Goal: Complete application form: Complete application form

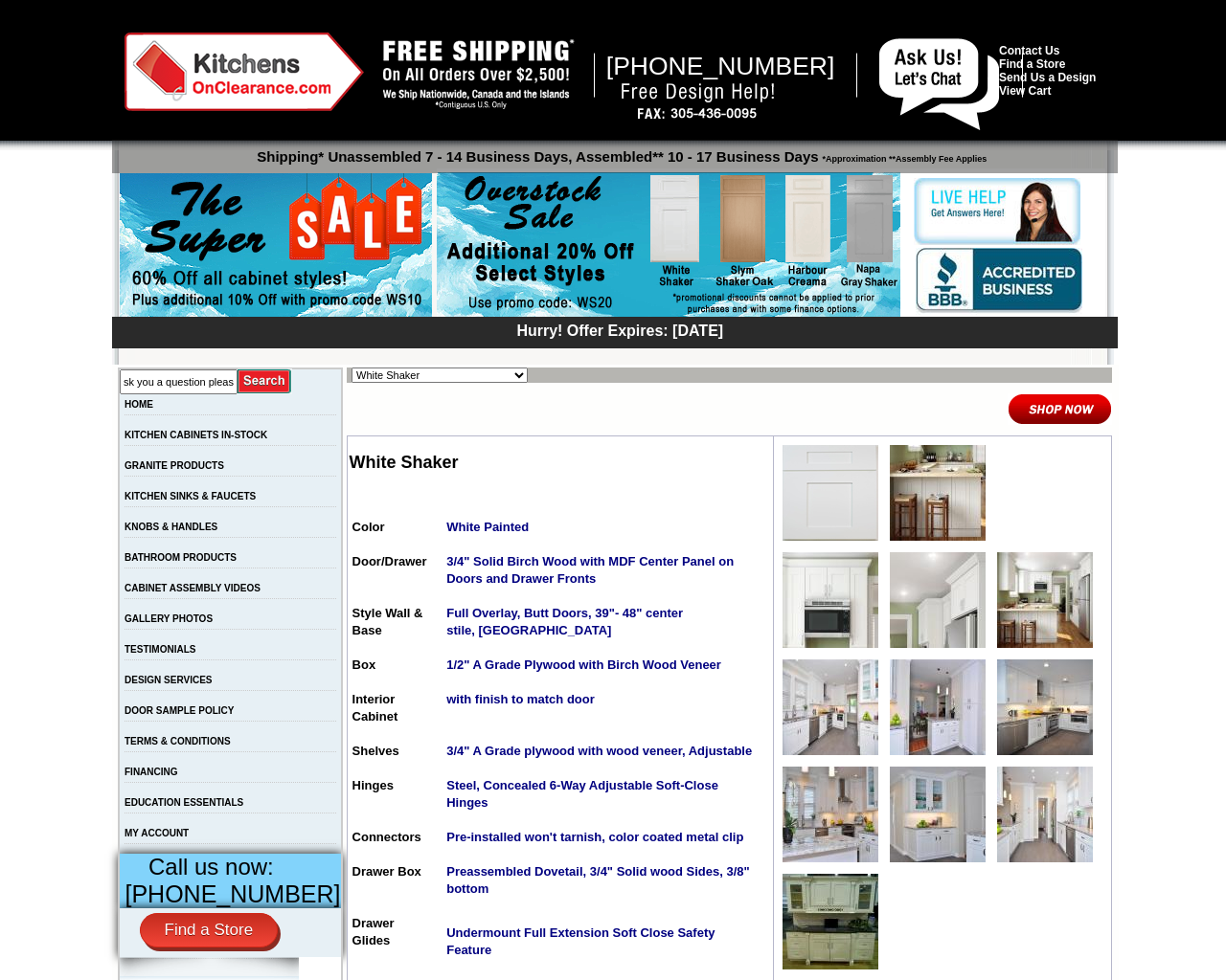
type input "can I ask you a question pleas"
click at [238, 369] on input "image" at bounding box center [265, 382] width 55 height 25
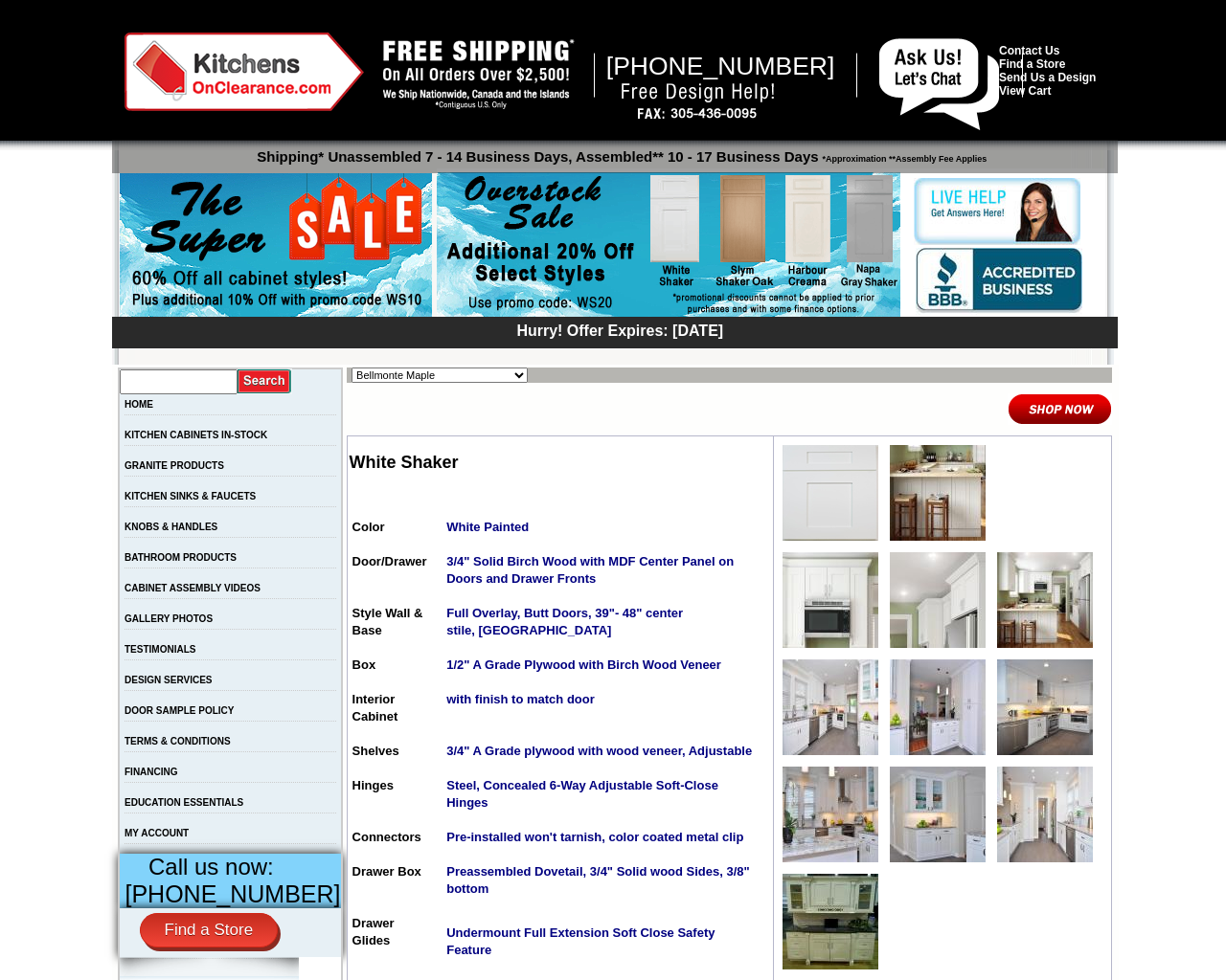
select select "/gallery.php?RollID=Bellmonte_Maple"
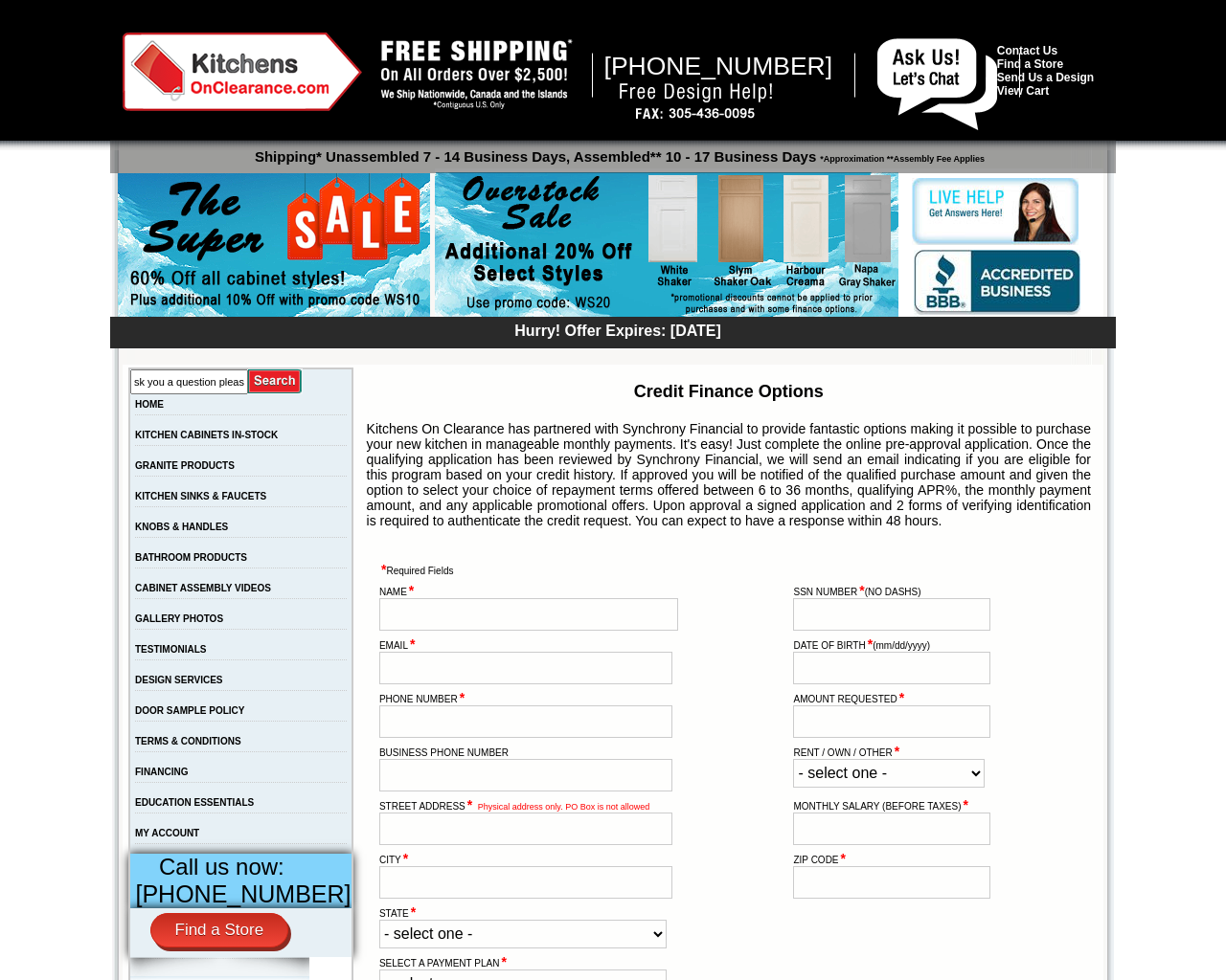
scroll to position [0, 51]
type input "can I ask you a question pleas"
click at [248, 369] on input "image" at bounding box center [275, 382] width 55 height 25
type input "zbdrariI"
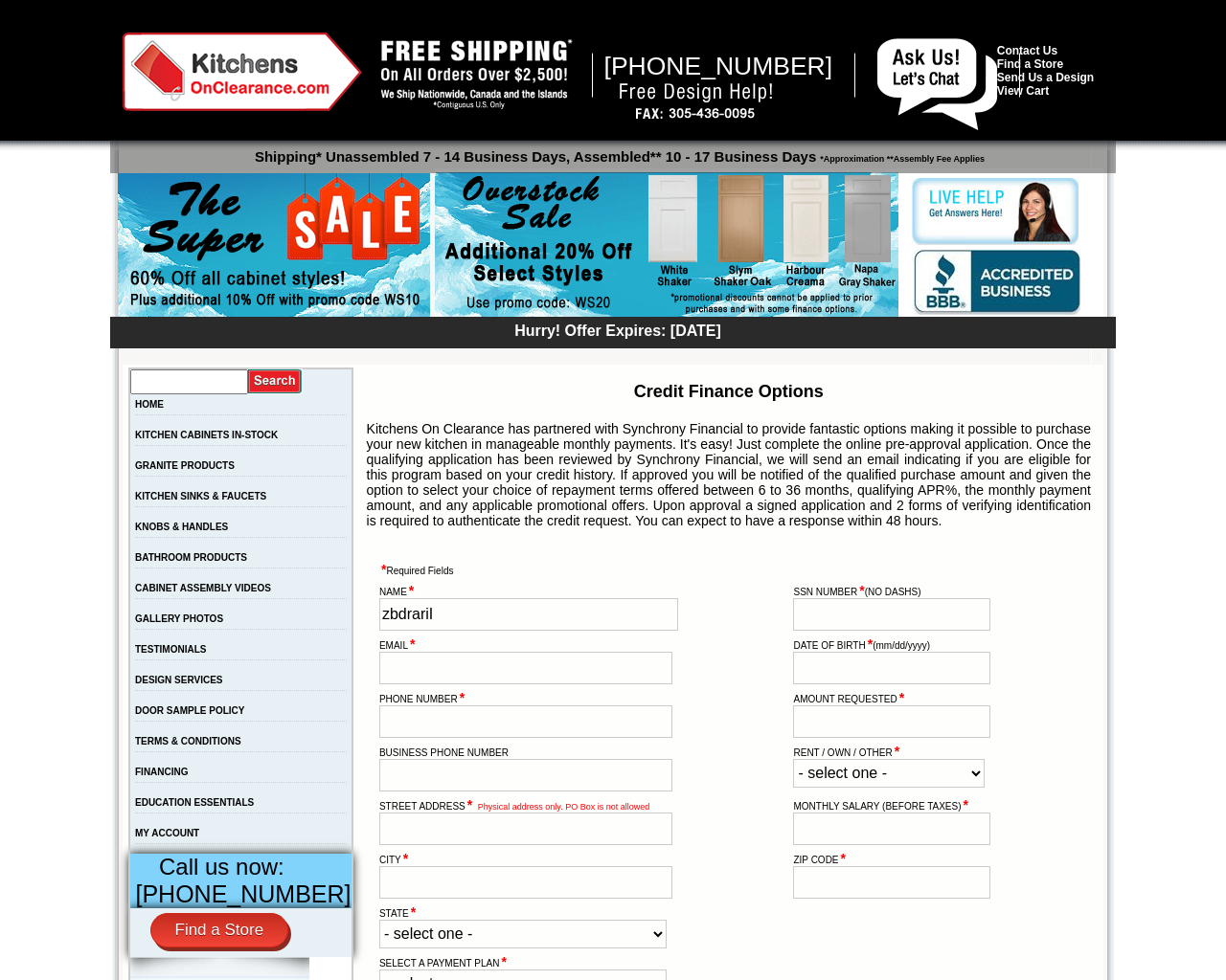
scroll to position [0, 0]
type input "987-65-4329"
type input "testing@example.com"
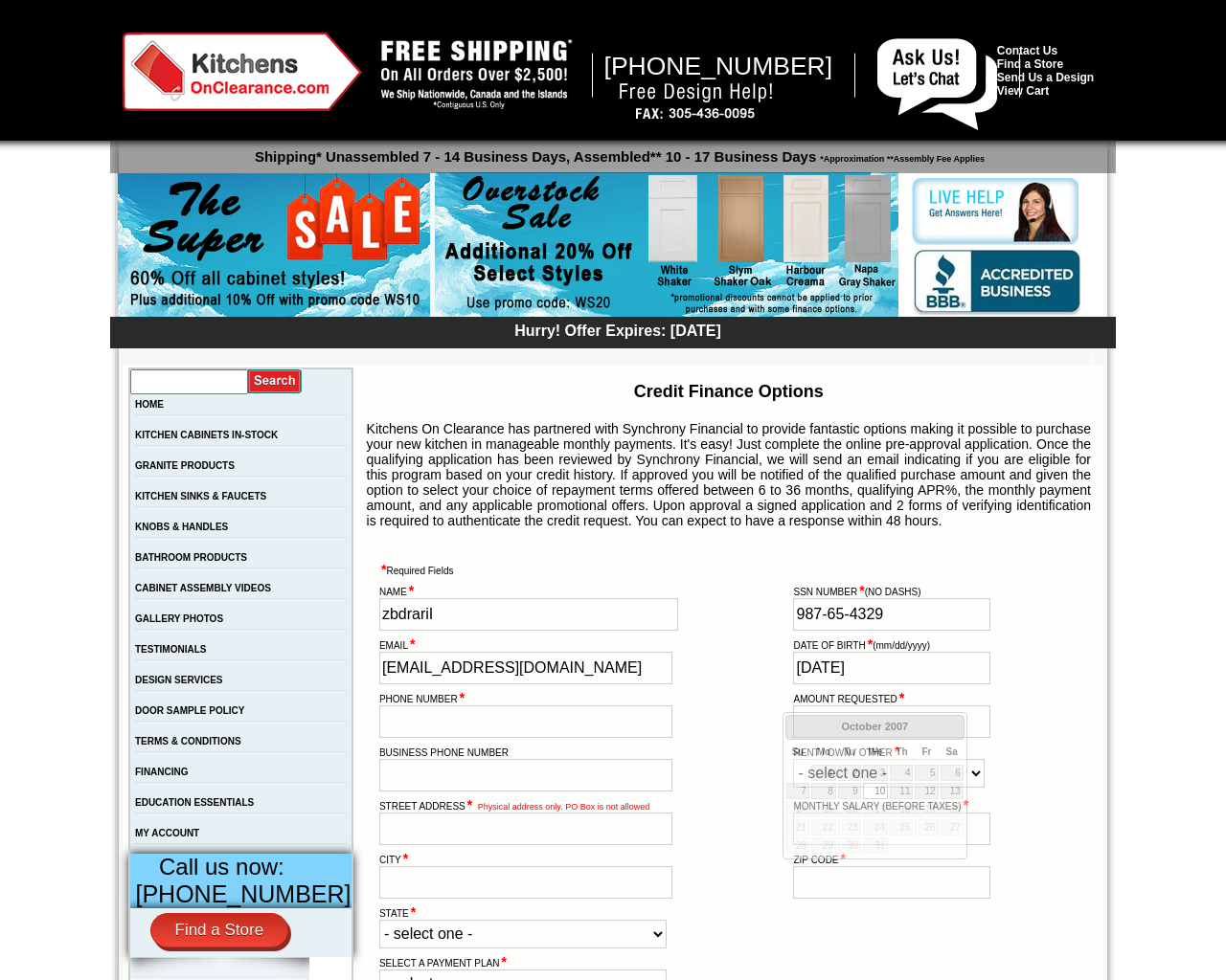
type input "1967/1/1"
type input "555-666-0606"
type input "1"
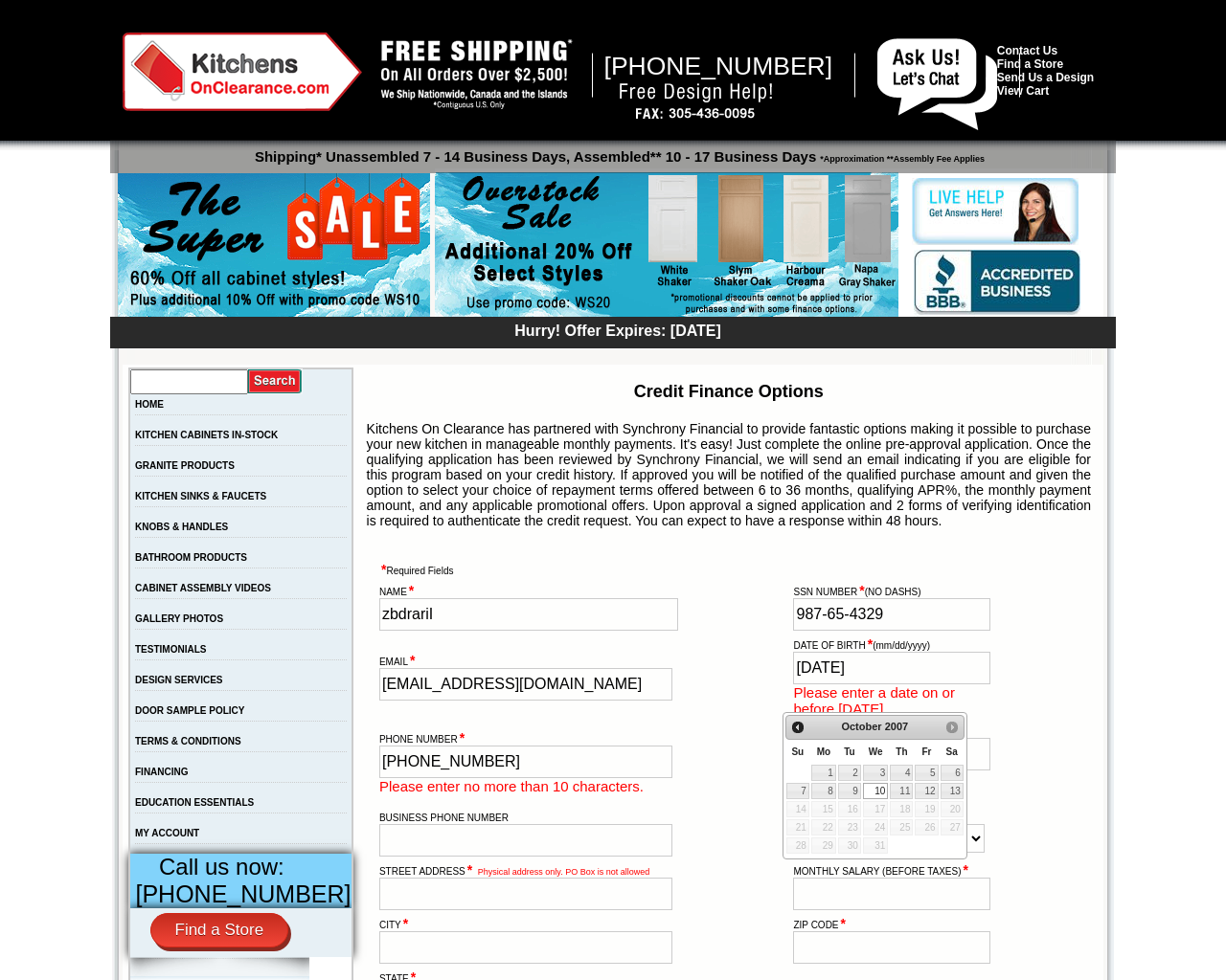
type input "555-666-0606"
type input "3137 Laguna Street"
type input "1"
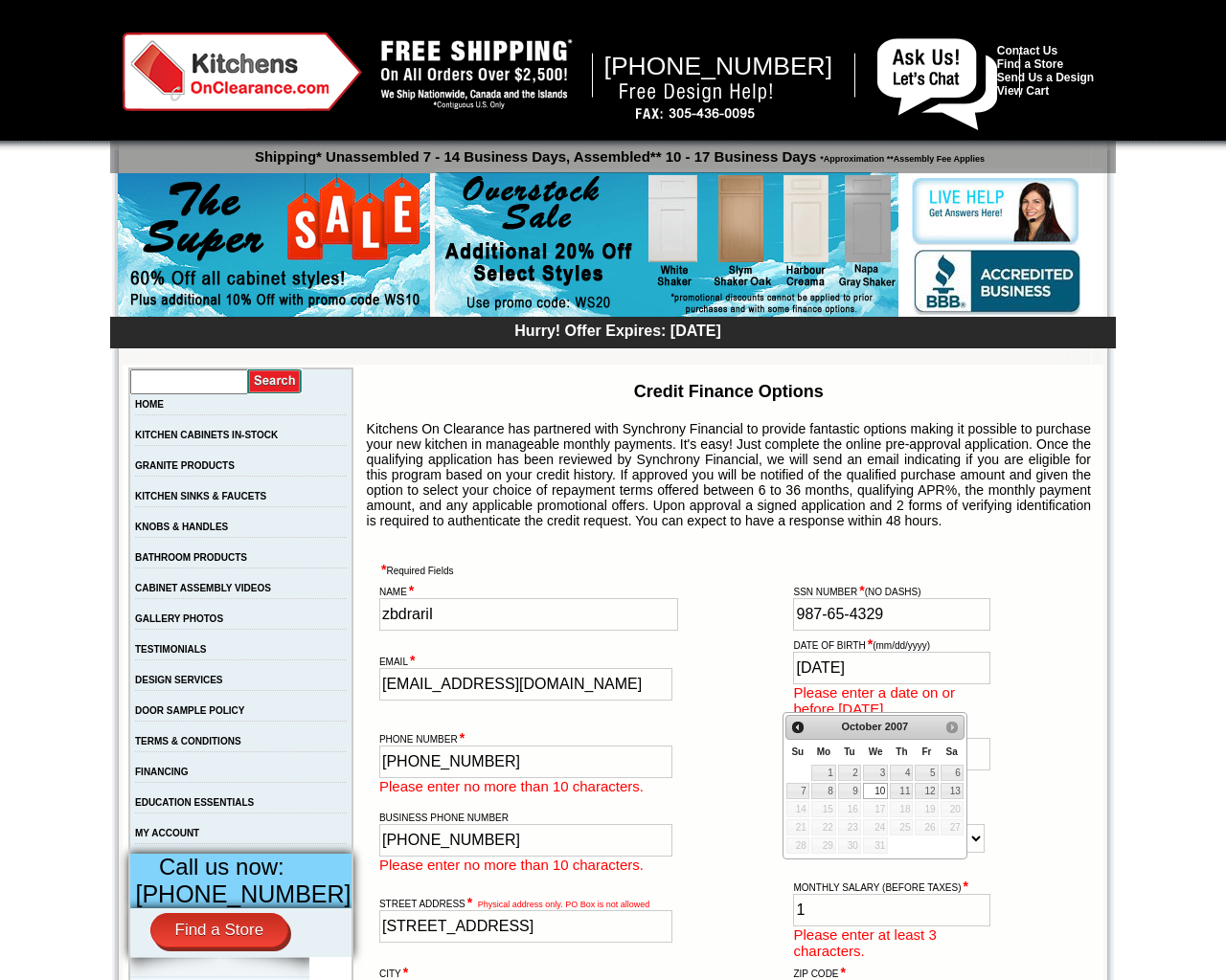
type input "San Francisco"
type input "94102"
checkbox input "true"
type input "zbdrariI"
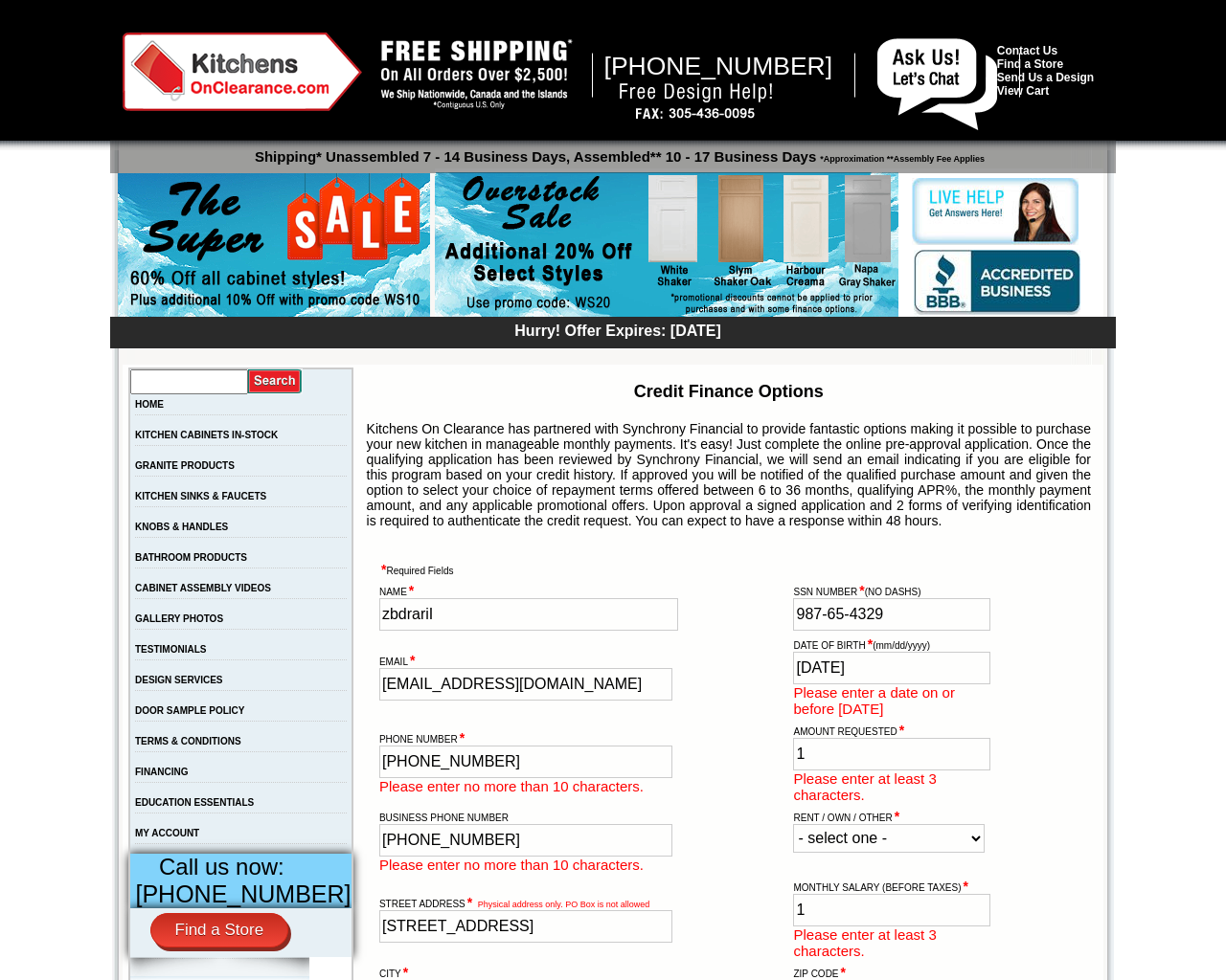
type input "987-65-4329"
type input "testing@example.com"
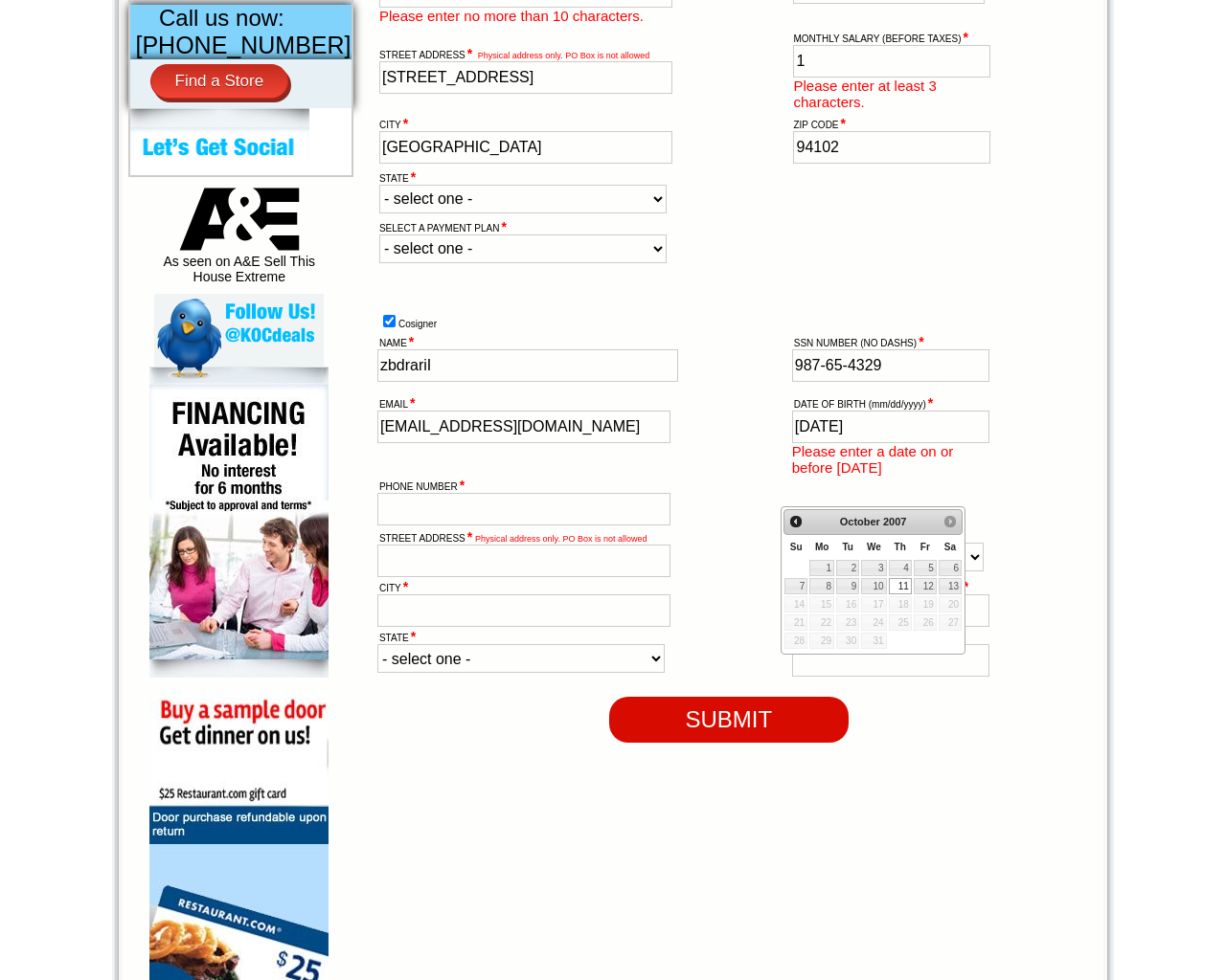
type input "10/12/2007"
type input "555-666-0606"
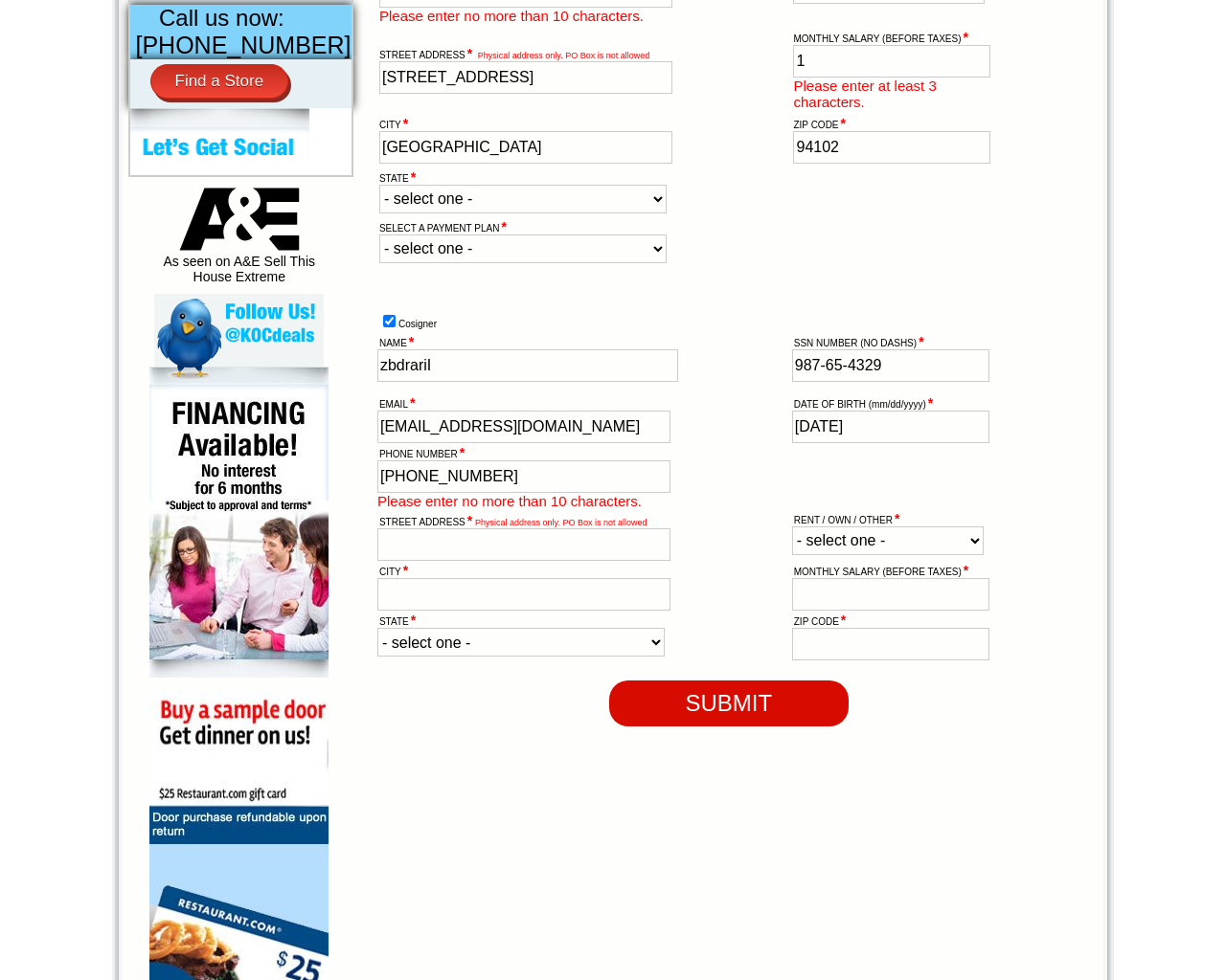
type input "3137 Laguna Street"
type input "San Francisco"
type input "1"
type input "94102"
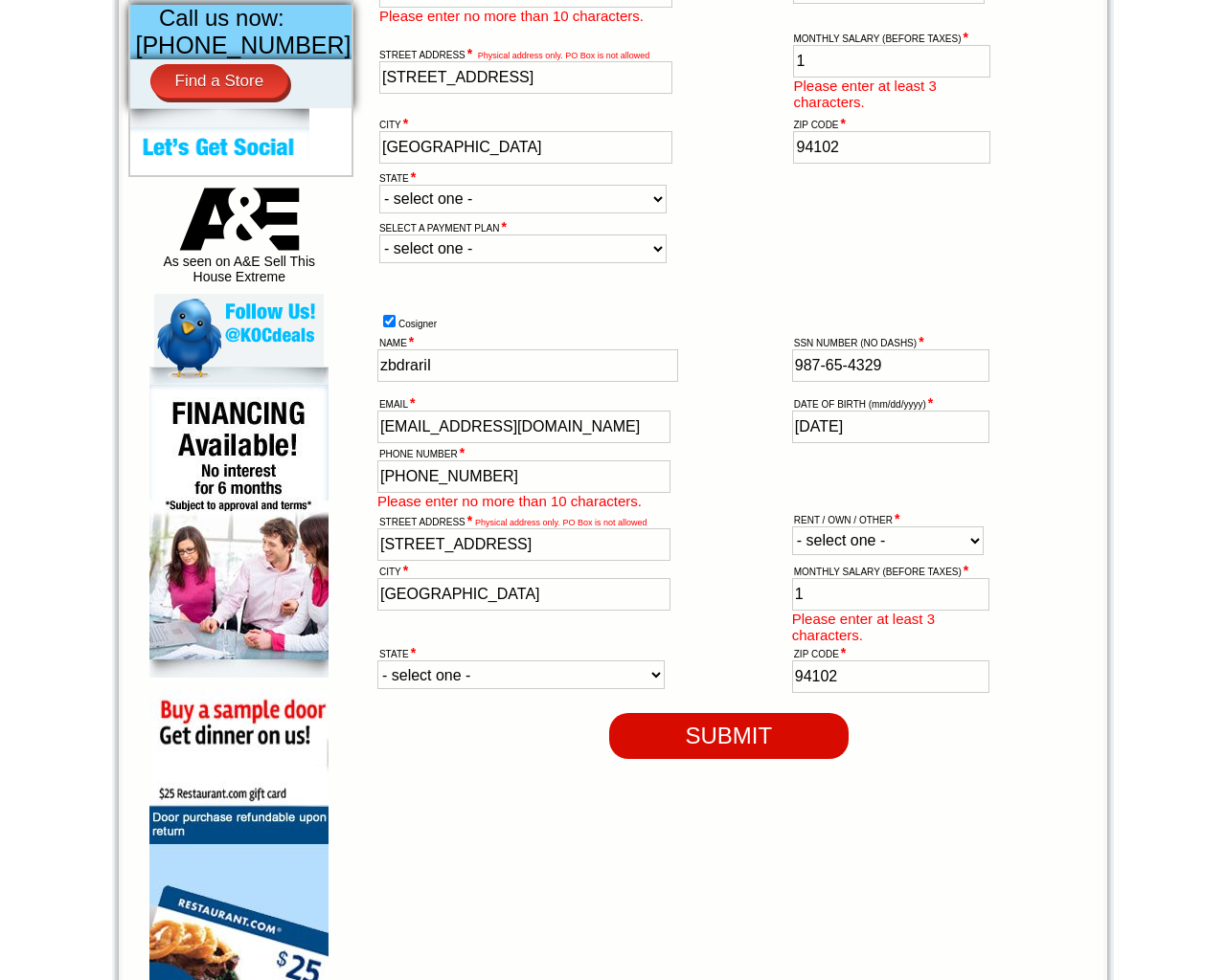
select select "Other"
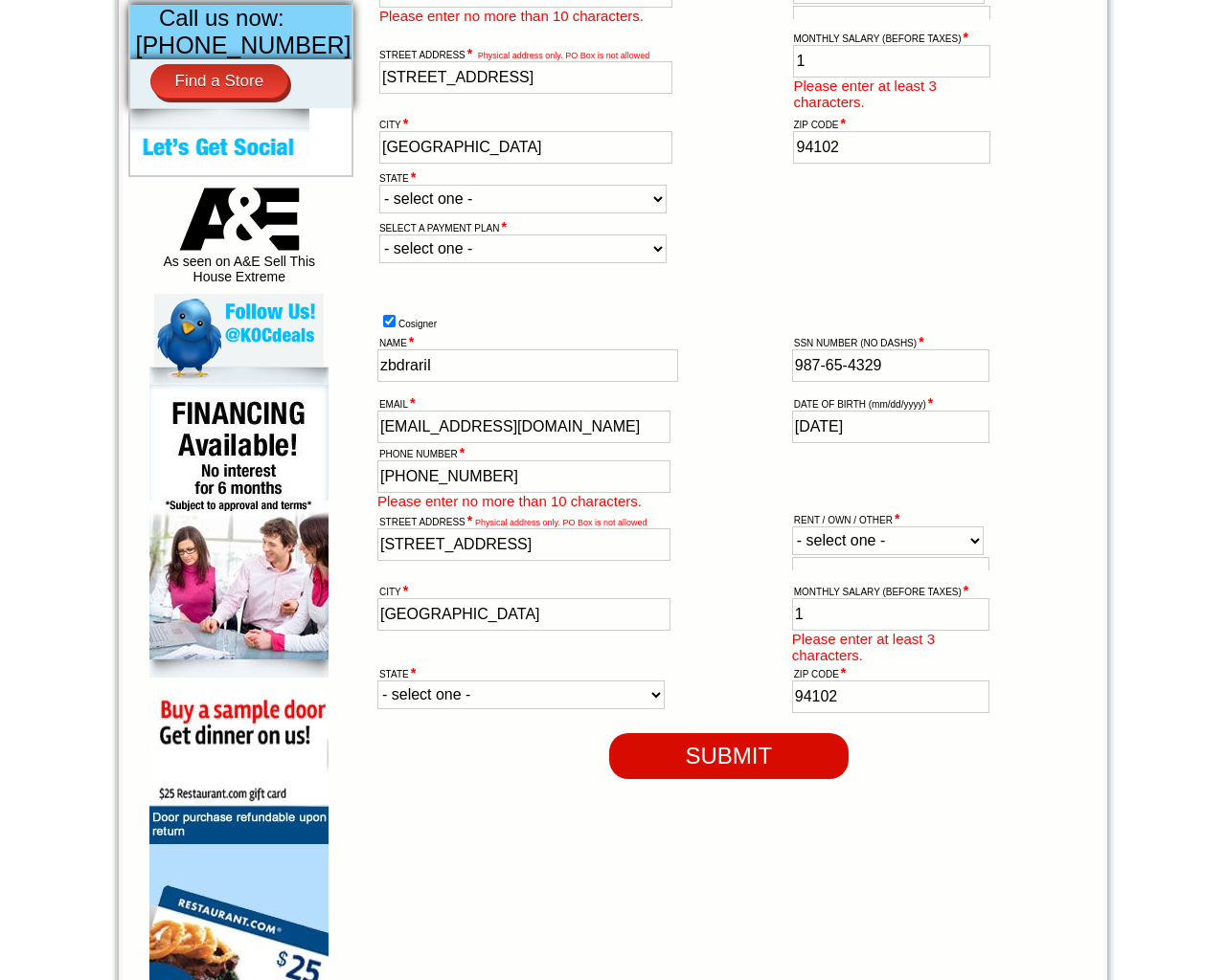
scroll to position [17, 0]
type input "1"
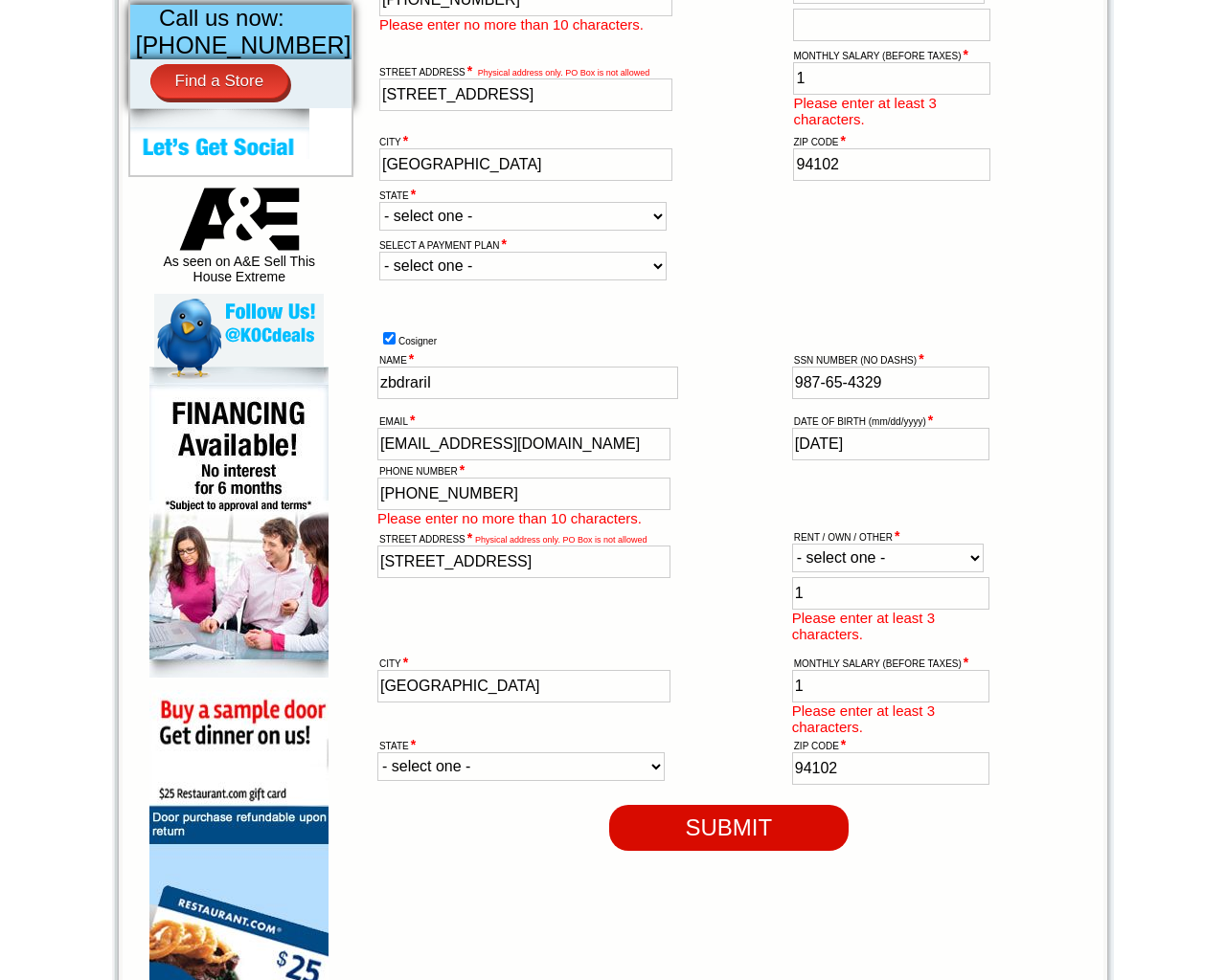
scroll to position [0, 0]
type input "1"
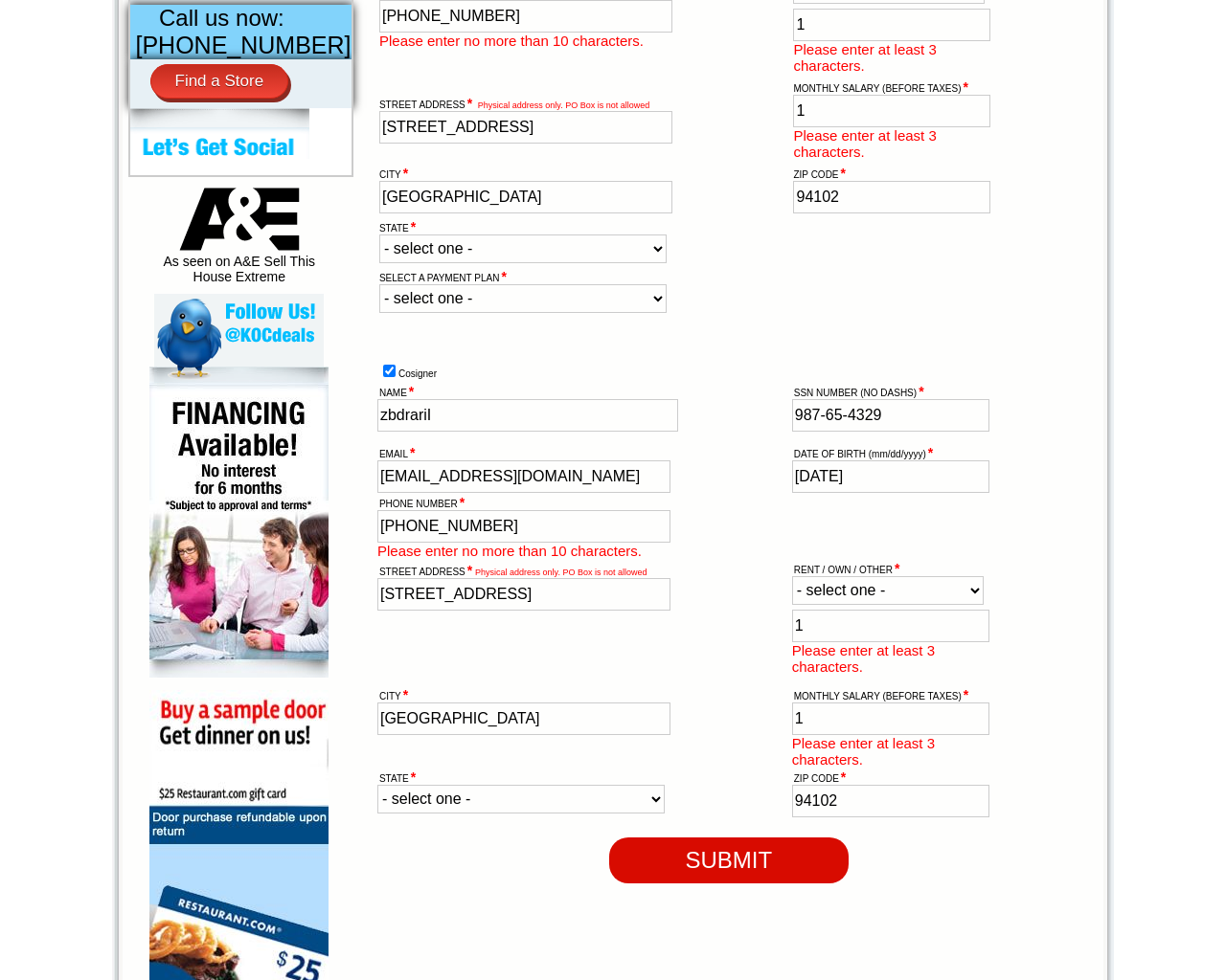
select select "CA-California"
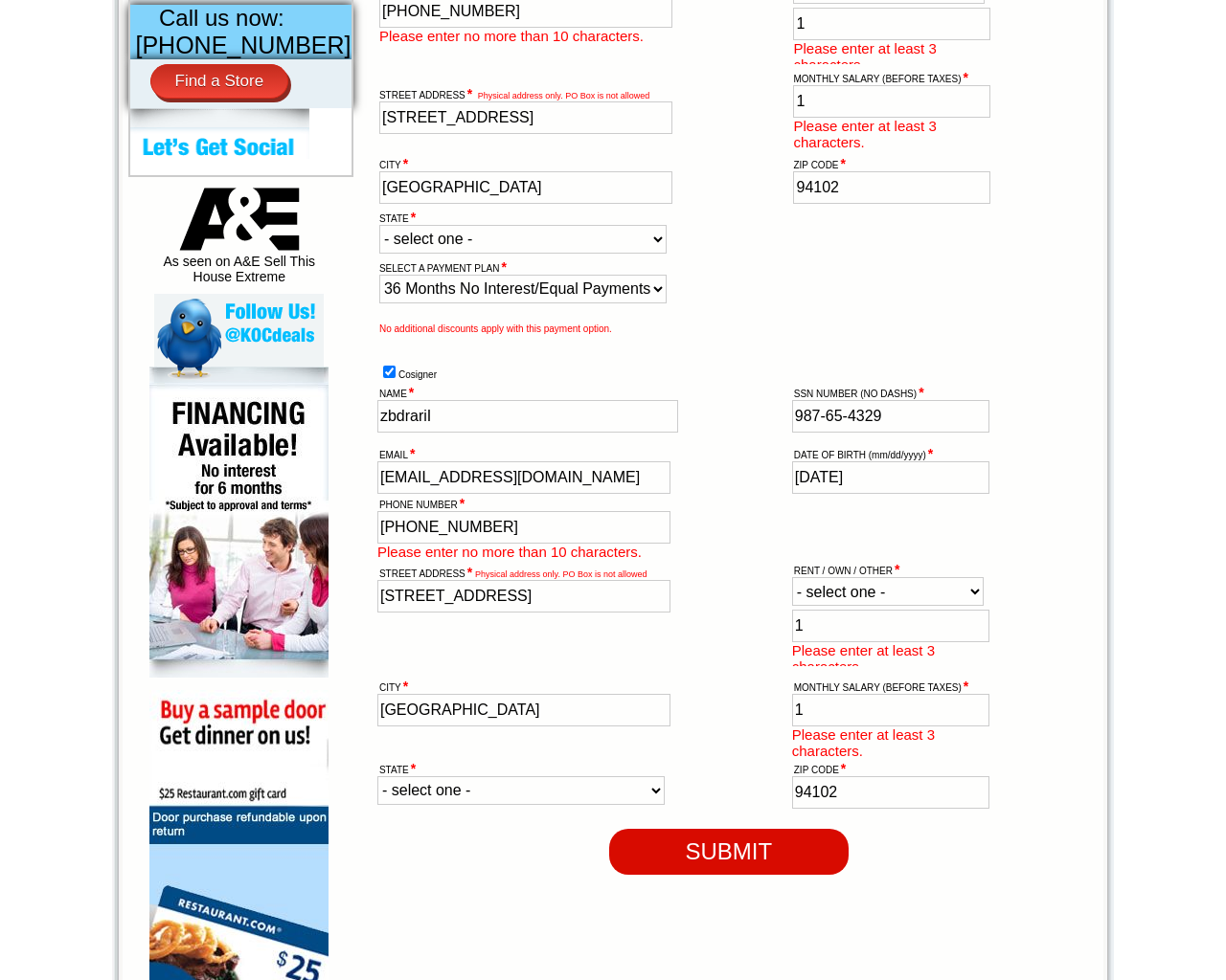
select select "36-month"
select select
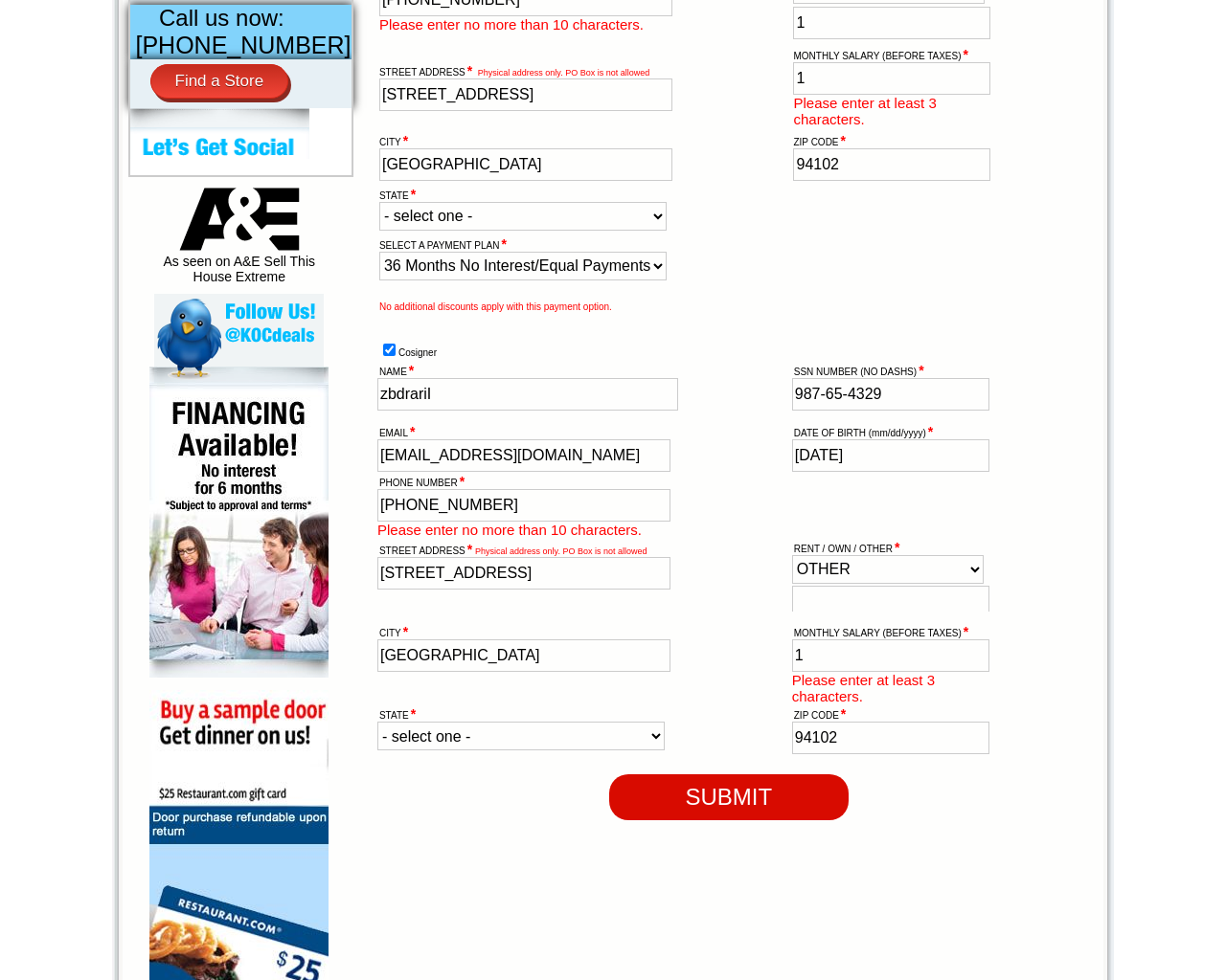
select select "Other"
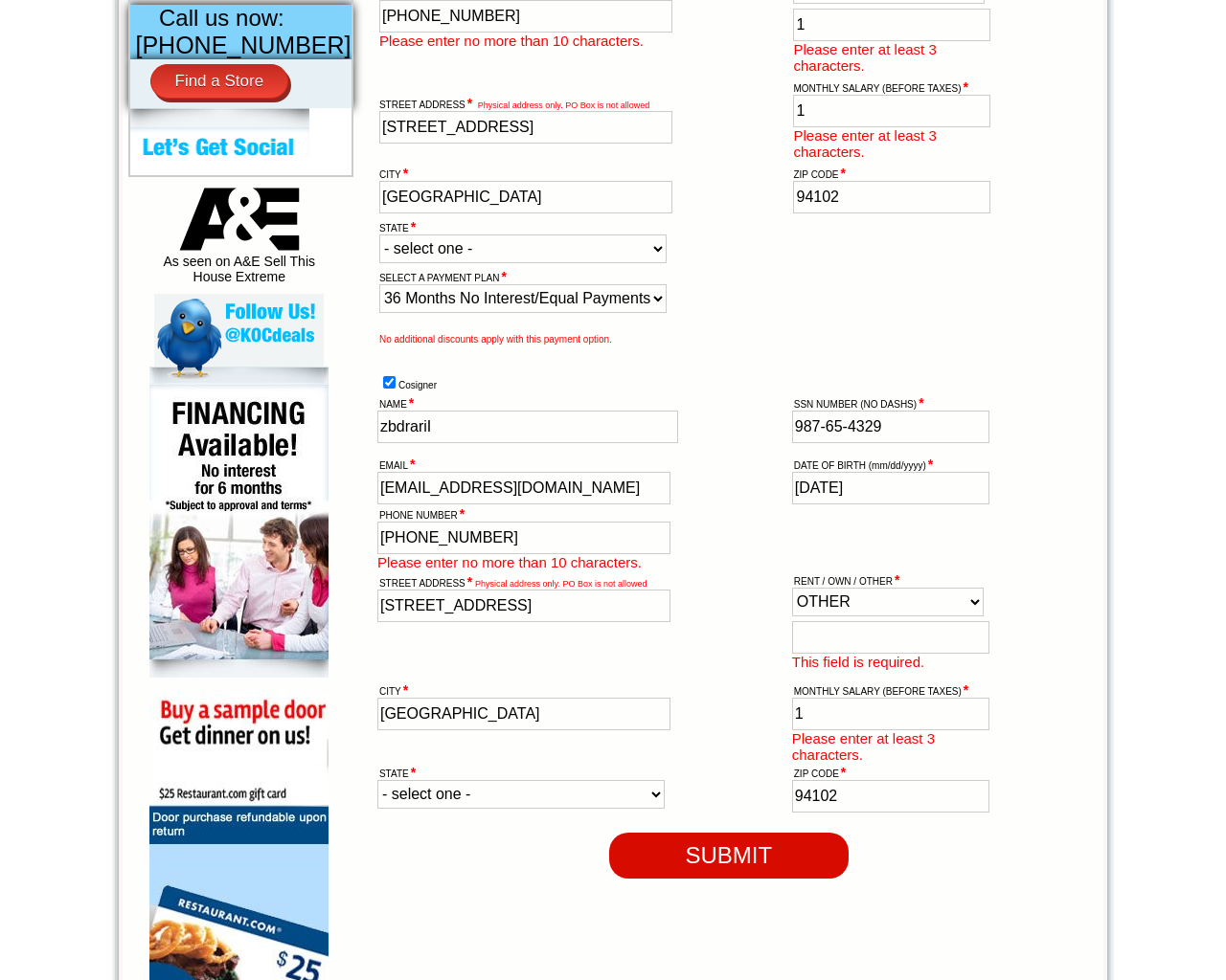
select select "CA-California"
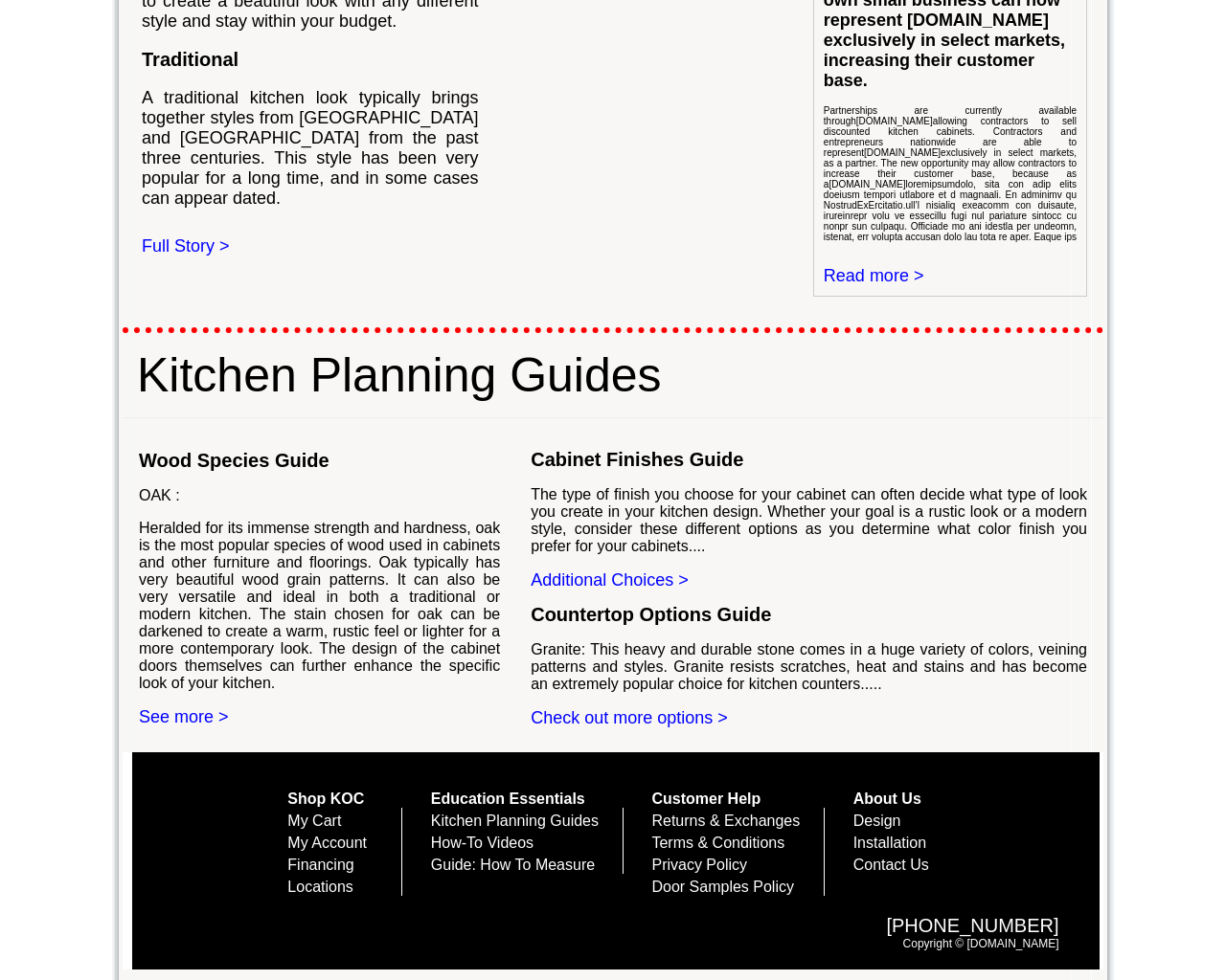
scroll to position [929, 0]
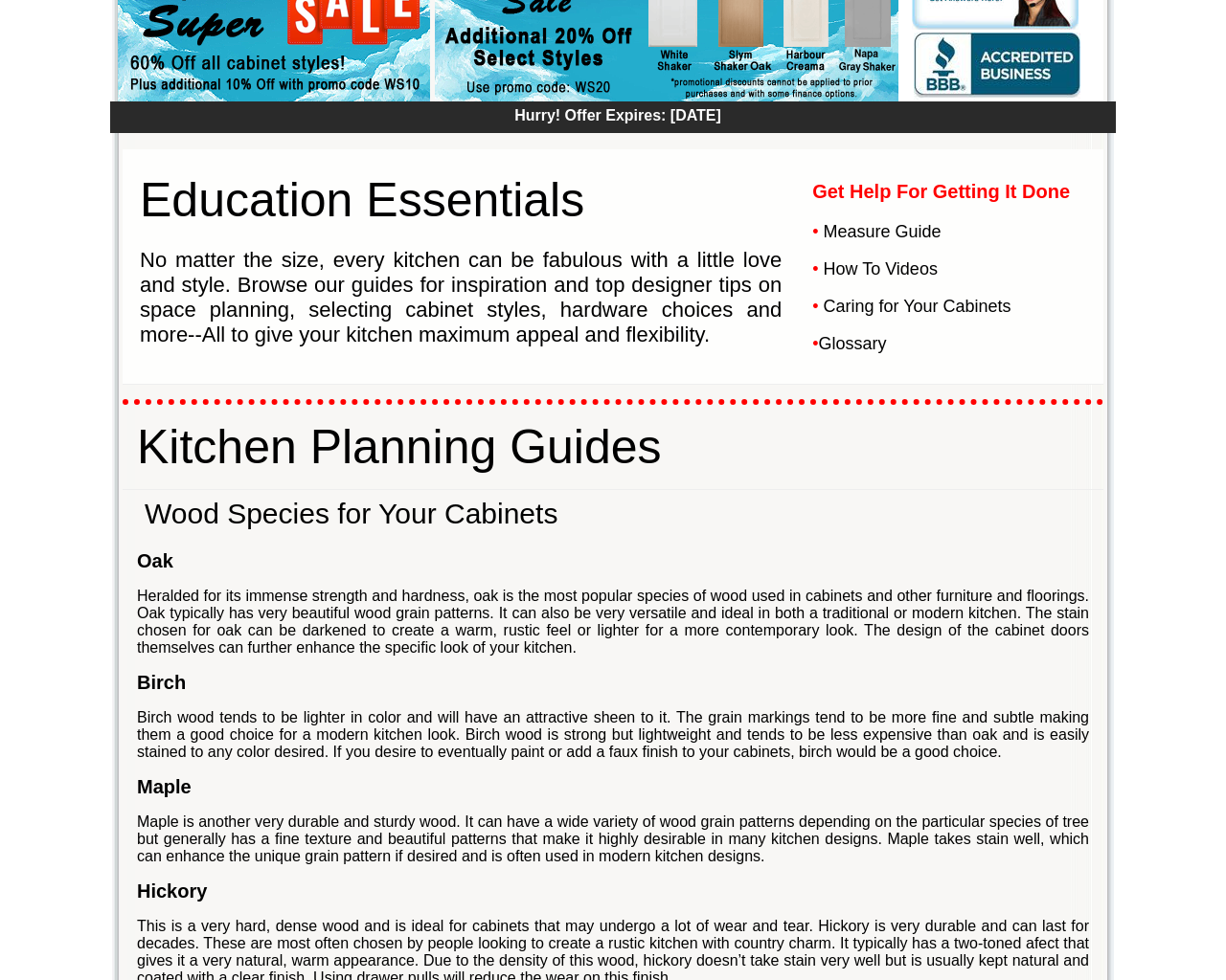
scroll to position [575, 0]
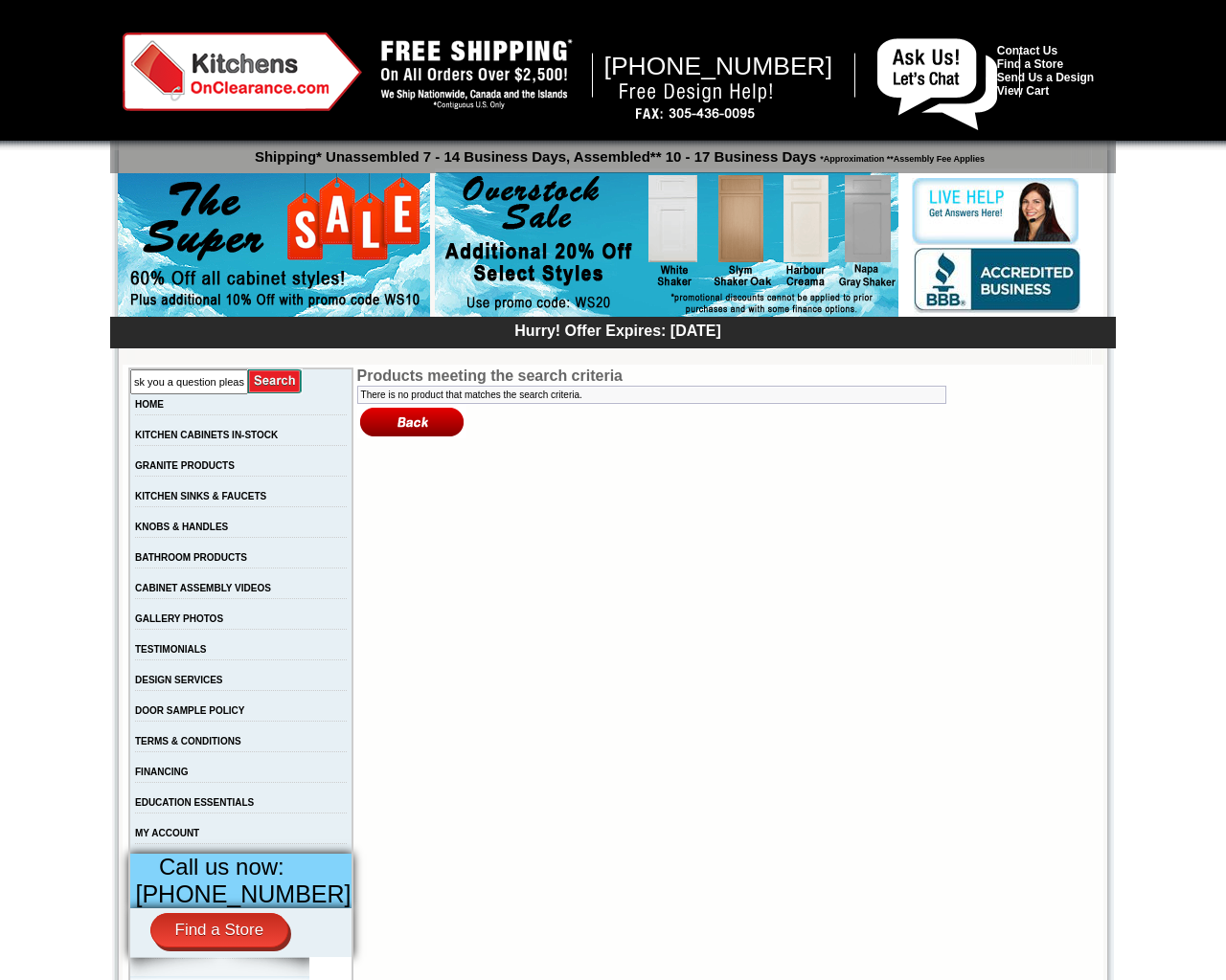
scroll to position [0, 51]
type input "can I ask you a question pleas"
click at [248, 369] on input "image" at bounding box center [275, 382] width 55 height 25
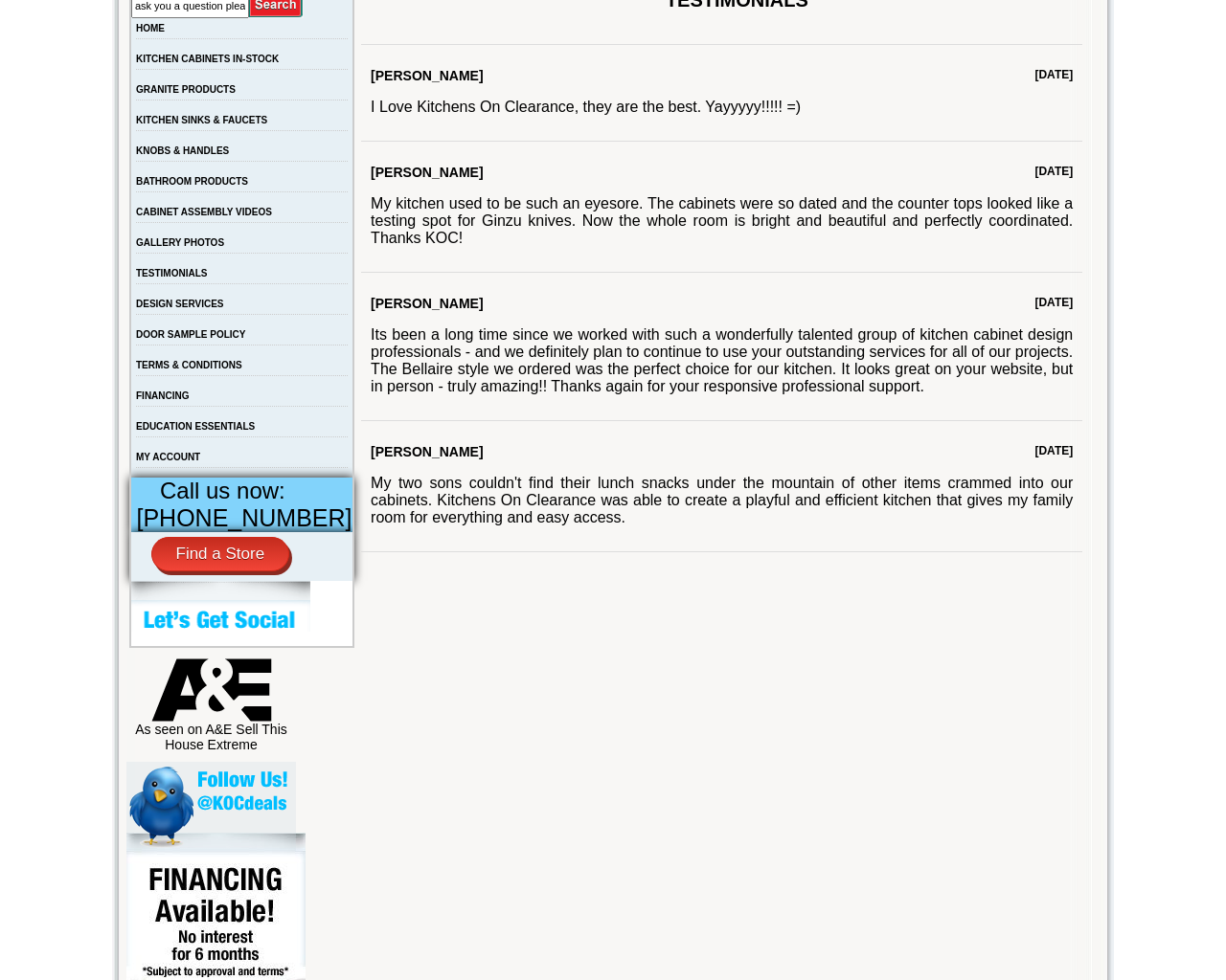
scroll to position [0, 51]
type input "can I ask you a question pleas"
click at [249, 0] on input "image" at bounding box center [276, 5] width 55 height 25
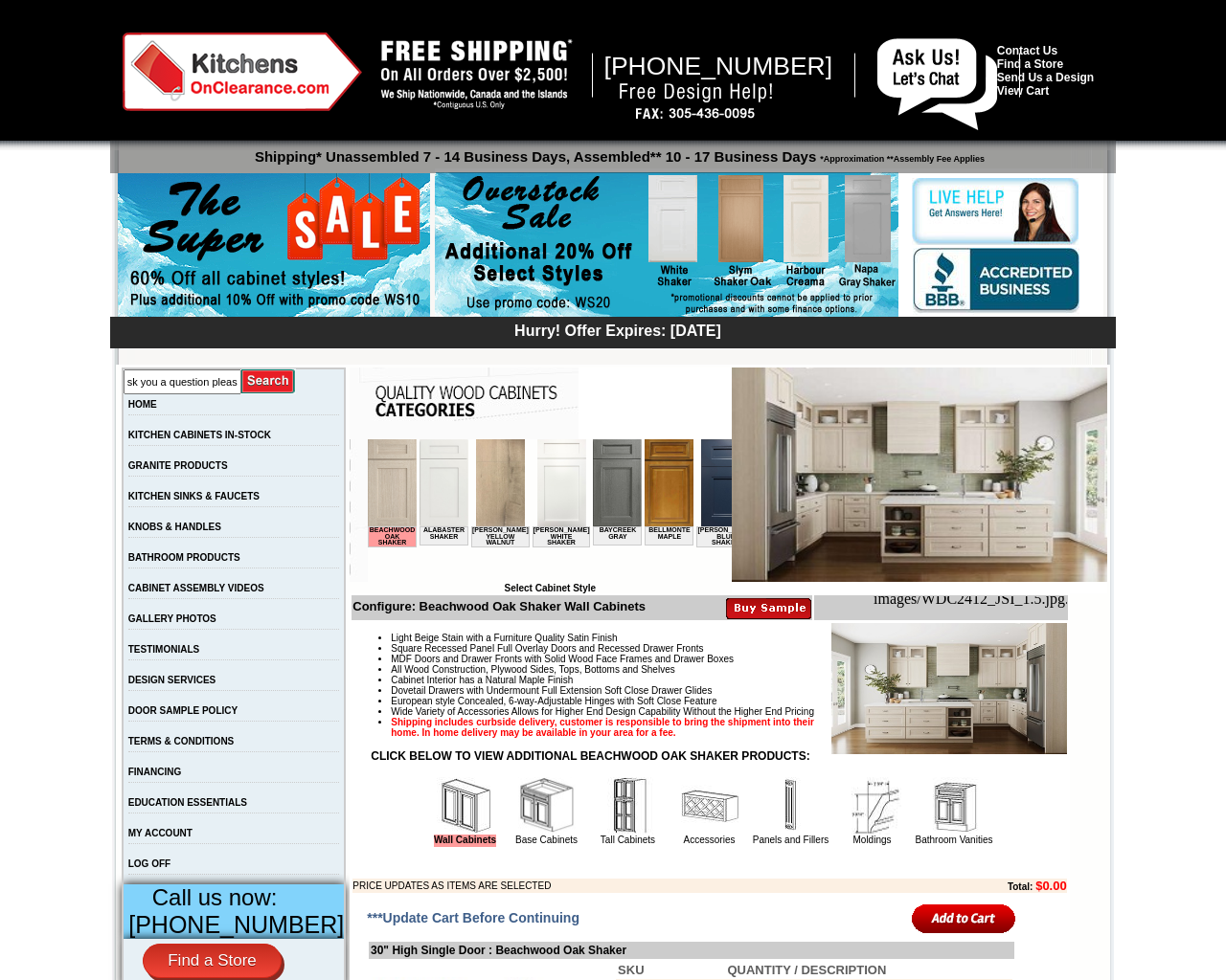
scroll to position [0, 51]
type input "can I ask you a question pleas"
click at [241, 369] on input "image" at bounding box center [268, 382] width 55 height 25
checkbox input "false"
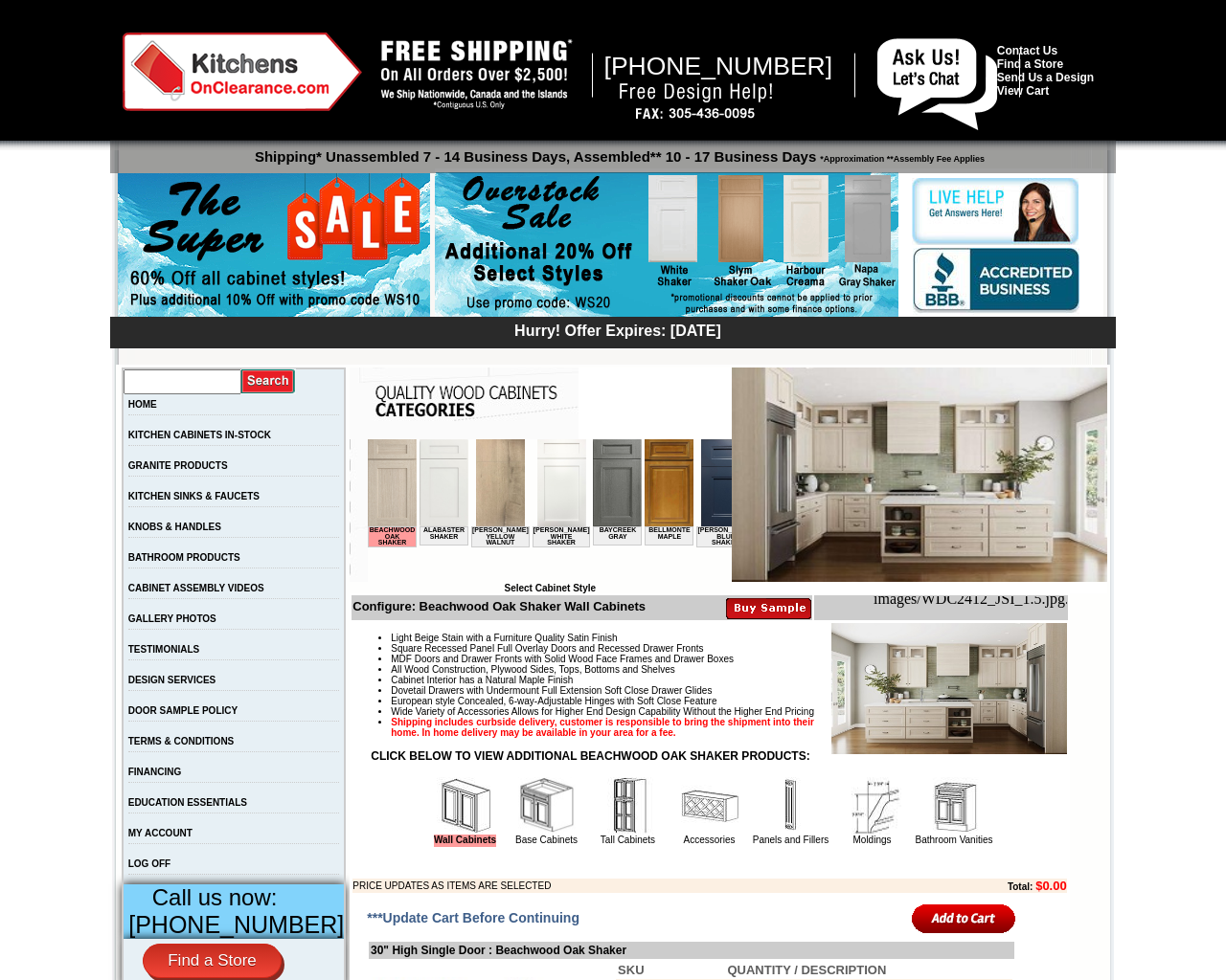
type input "0"
checkbox input "true"
checkbox input "false"
type input "0"
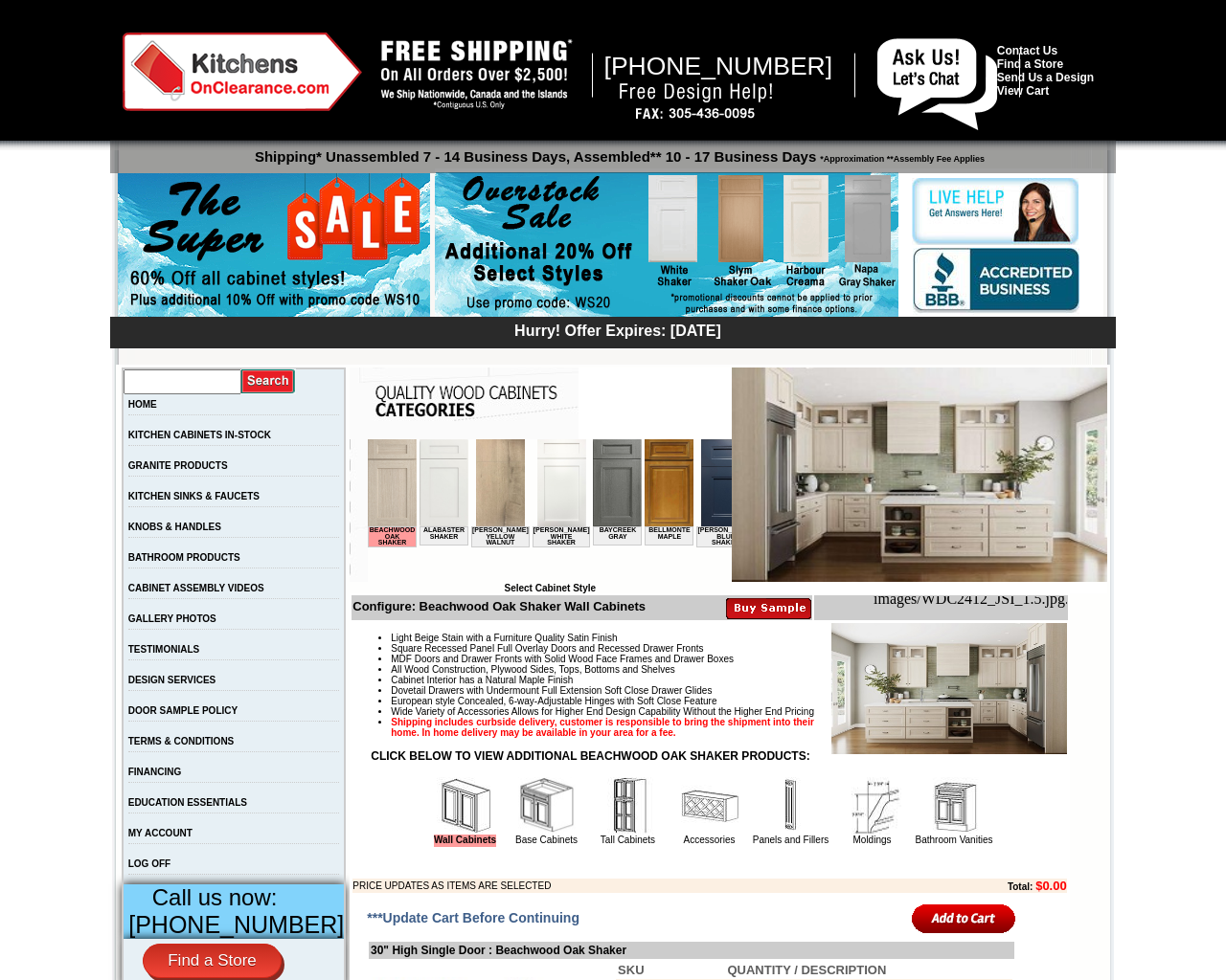
checkbox input "false"
checkbox input "true"
type input "0"
checkbox input "true"
checkbox input "false"
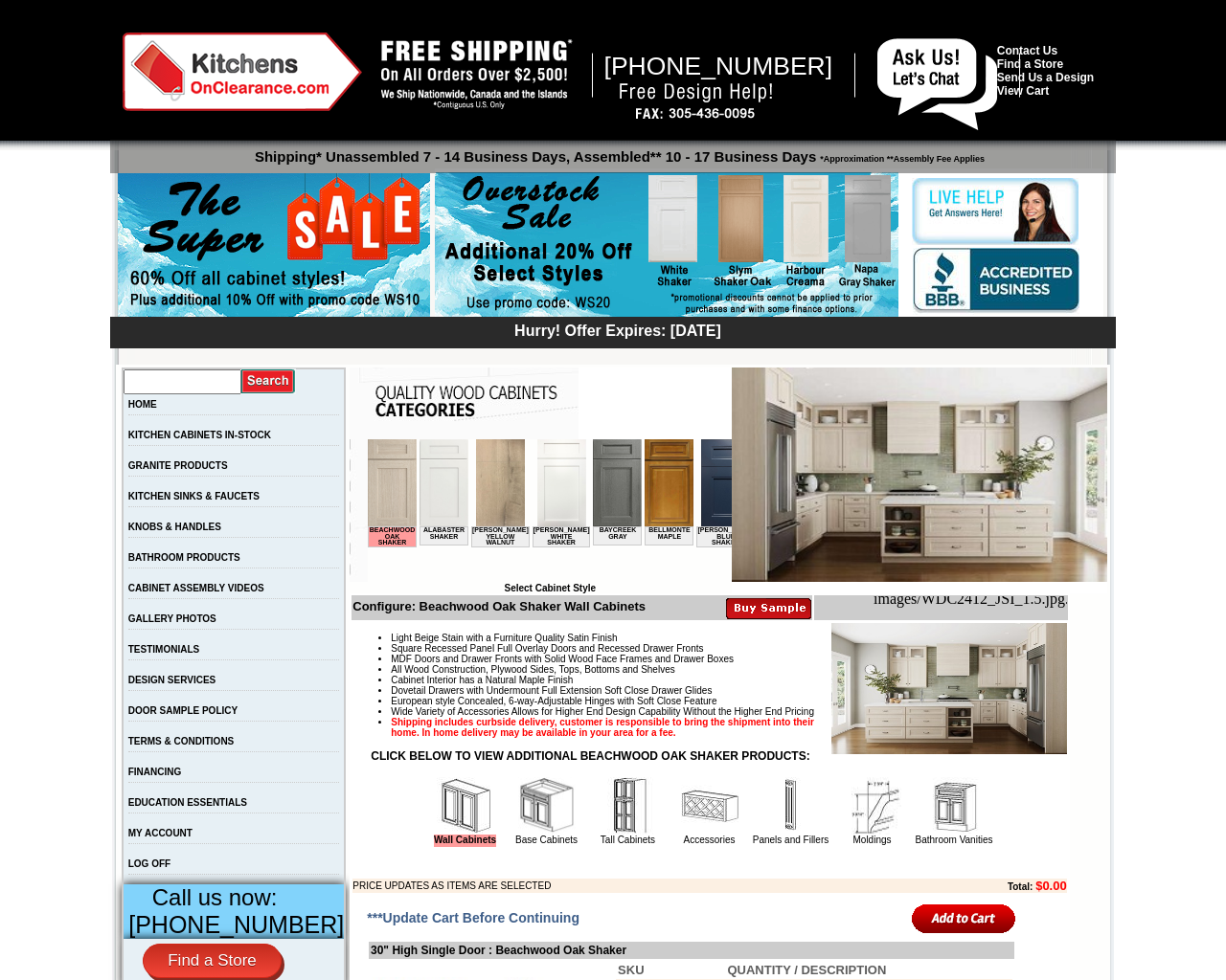
type input "0"
checkbox input "true"
checkbox input "false"
type input "0"
checkbox input "false"
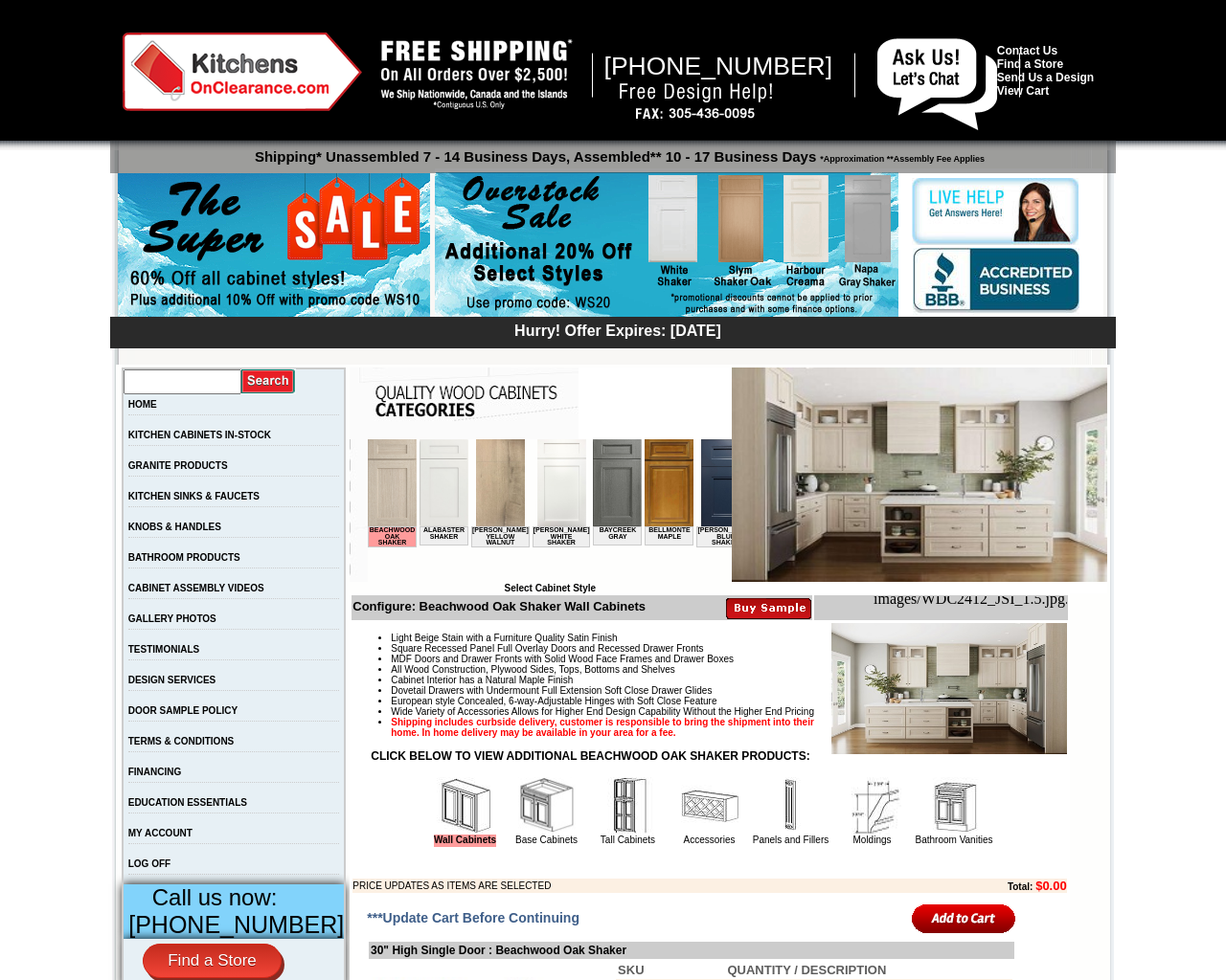
checkbox input "true"
type input "0"
checkbox input "true"
checkbox input "false"
type input "0"
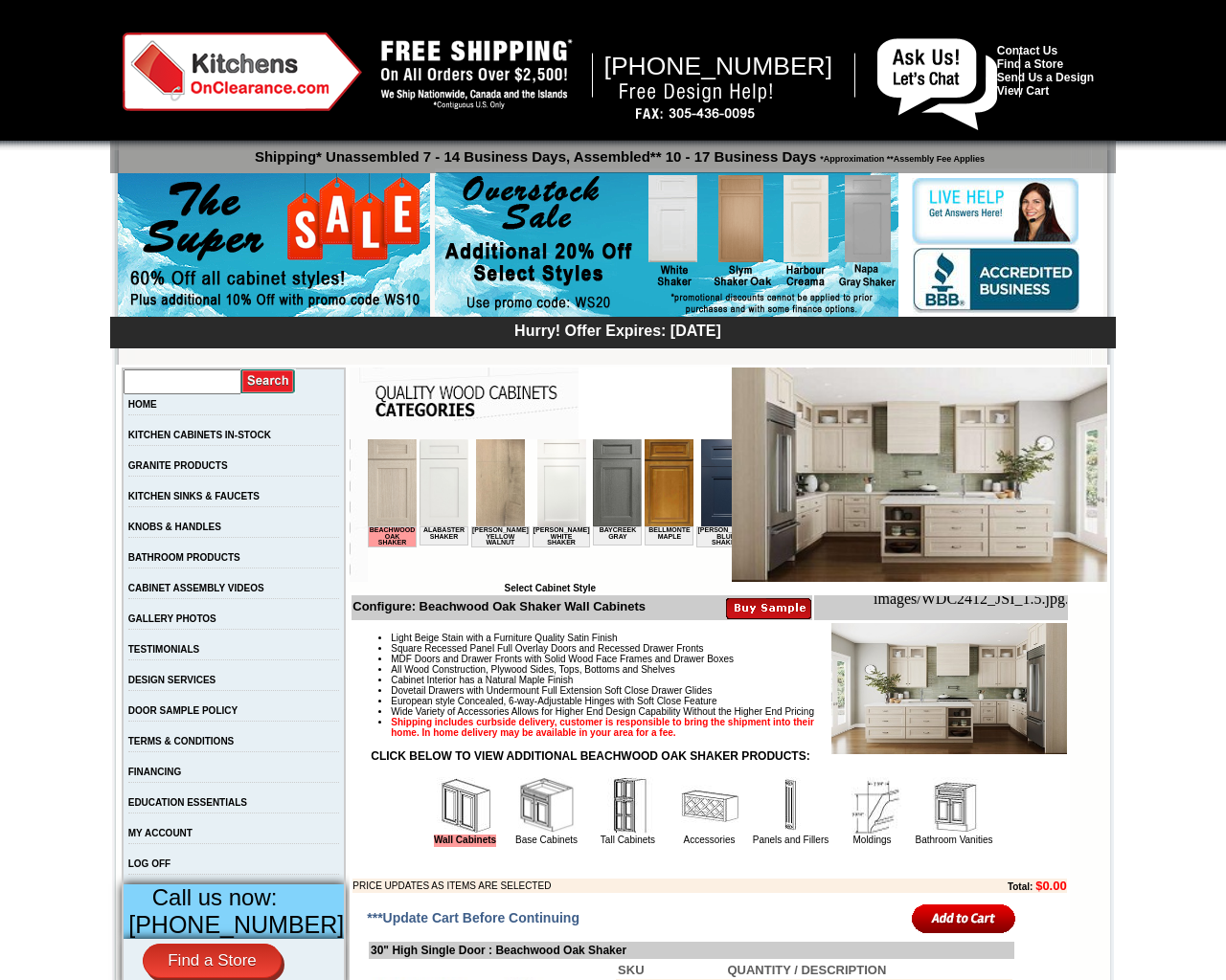
checkbox input "true"
checkbox input "false"
type input "0"
checkbox input "true"
checkbox input "false"
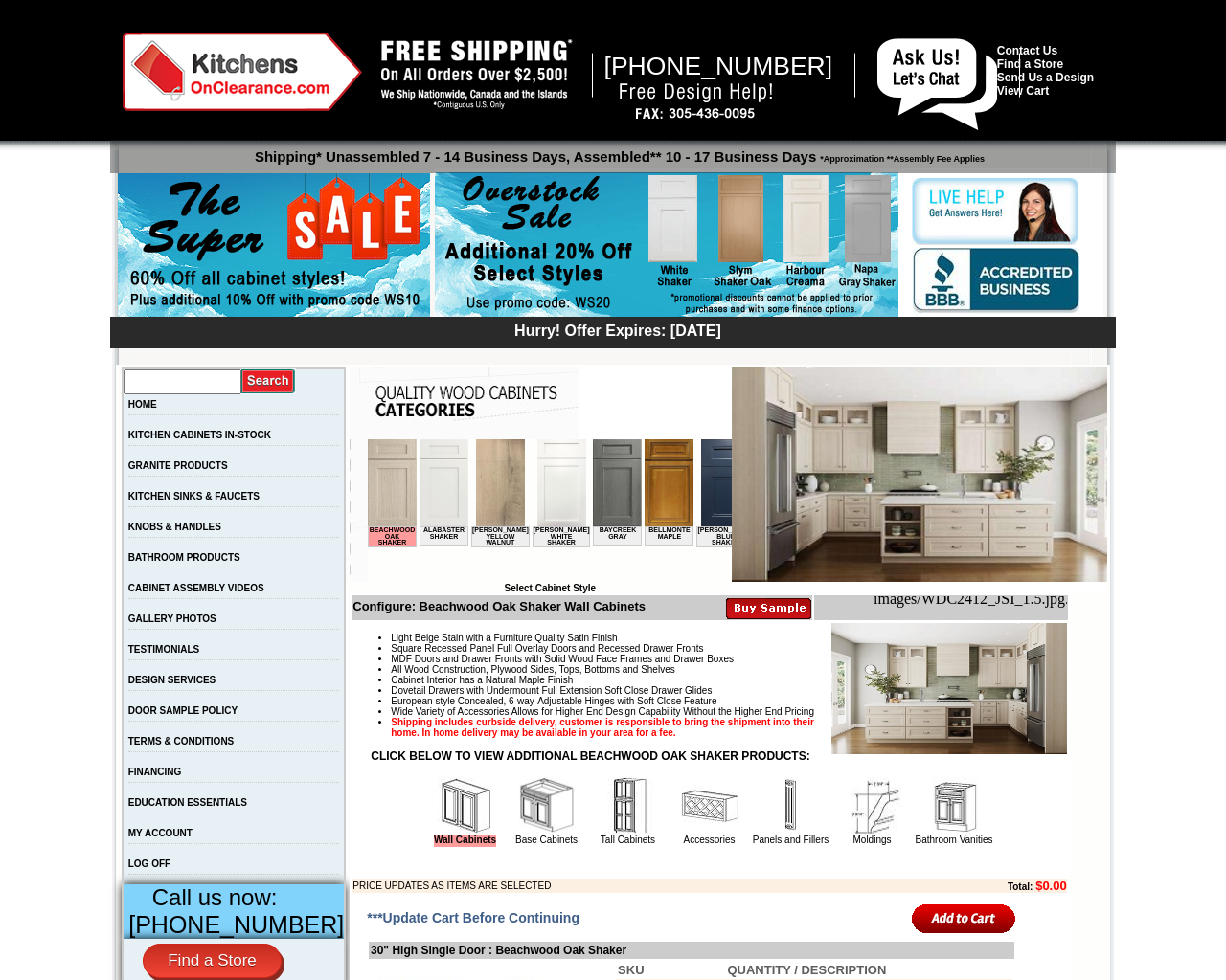
type input "0"
checkbox input "true"
checkbox input "false"
type input "0"
checkbox input "true"
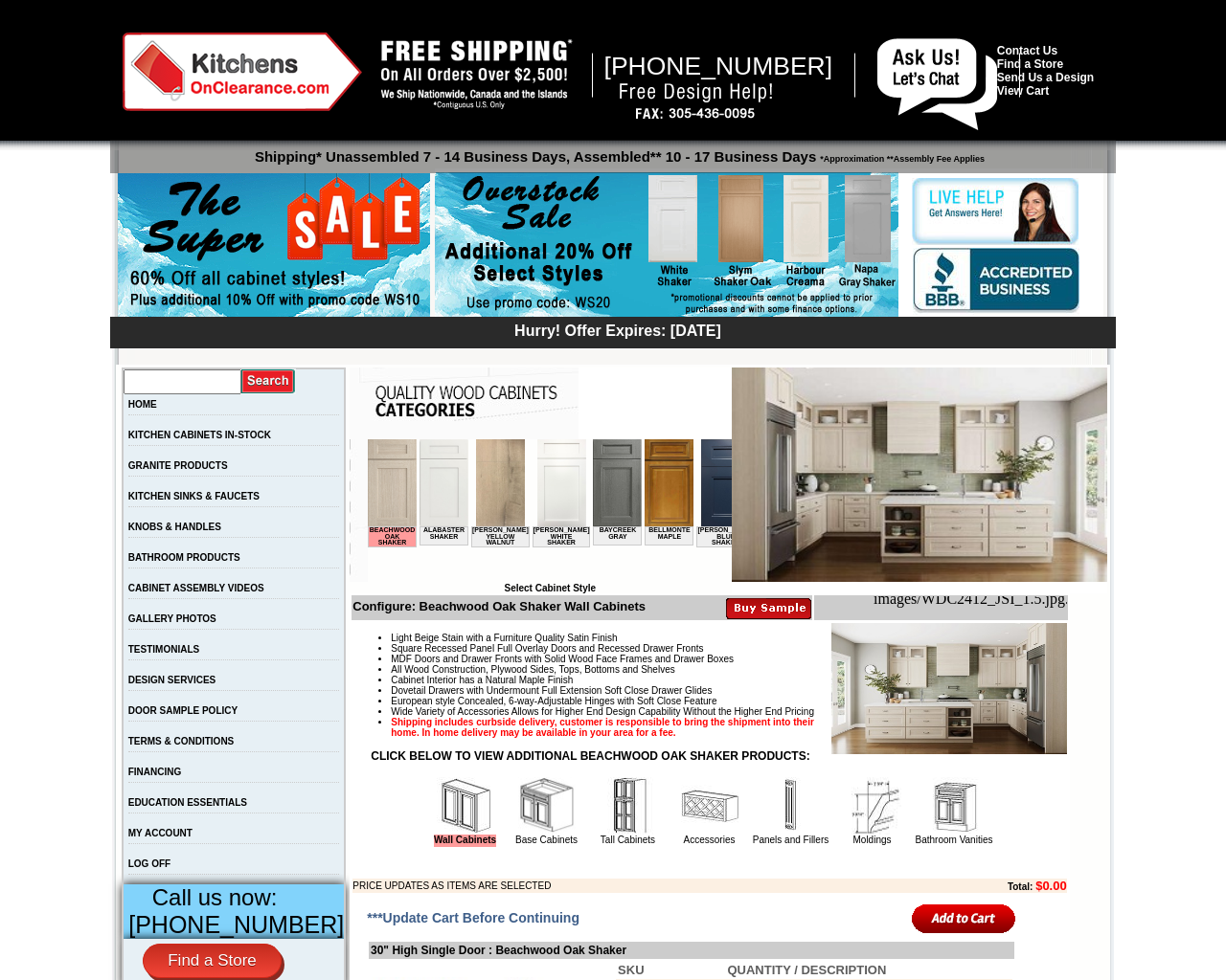
checkbox input "false"
type input "0"
checkbox input "true"
checkbox input "false"
type input "0"
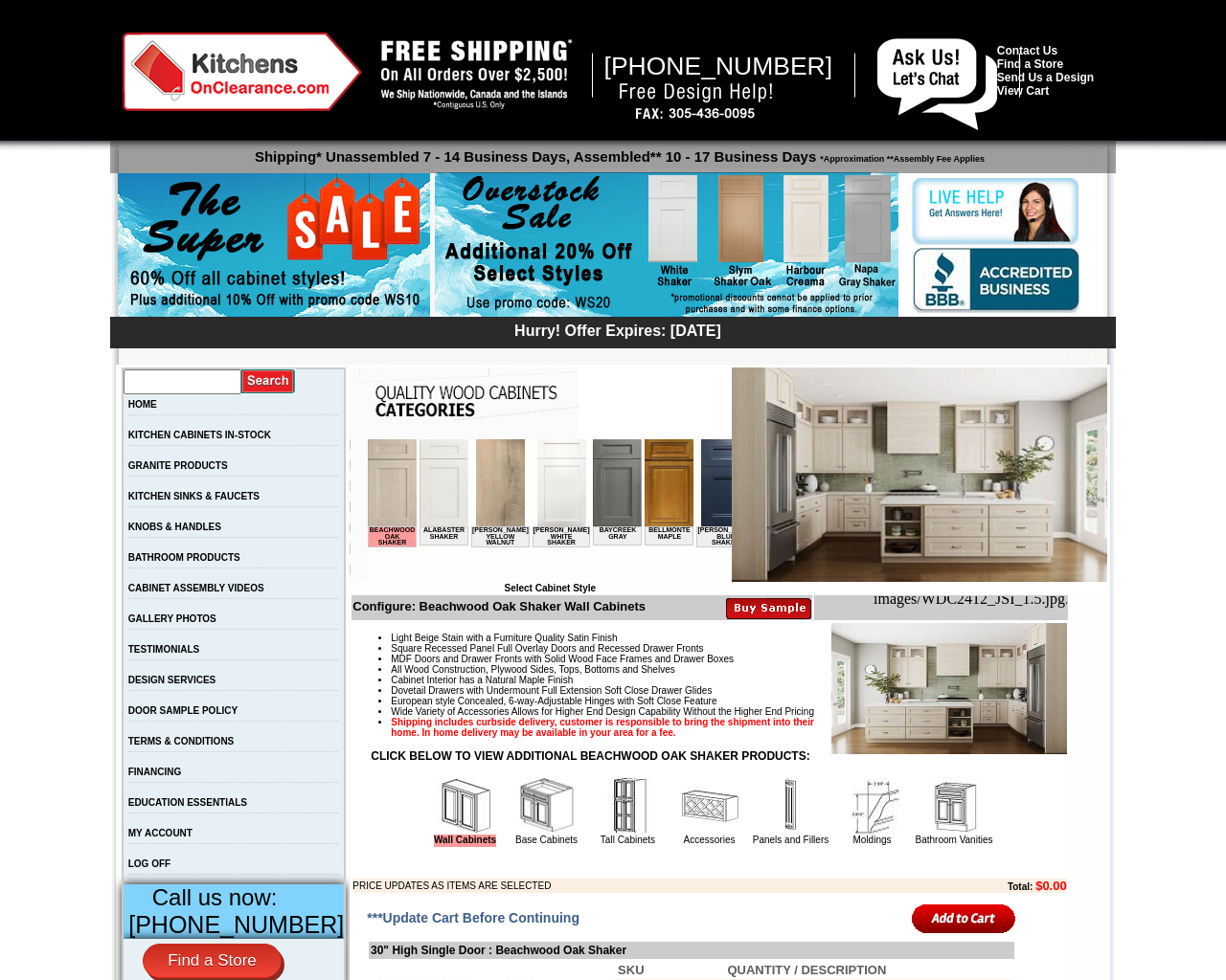
checkbox input "false"
checkbox input "true"
type input "0"
checkbox input "true"
checkbox input "false"
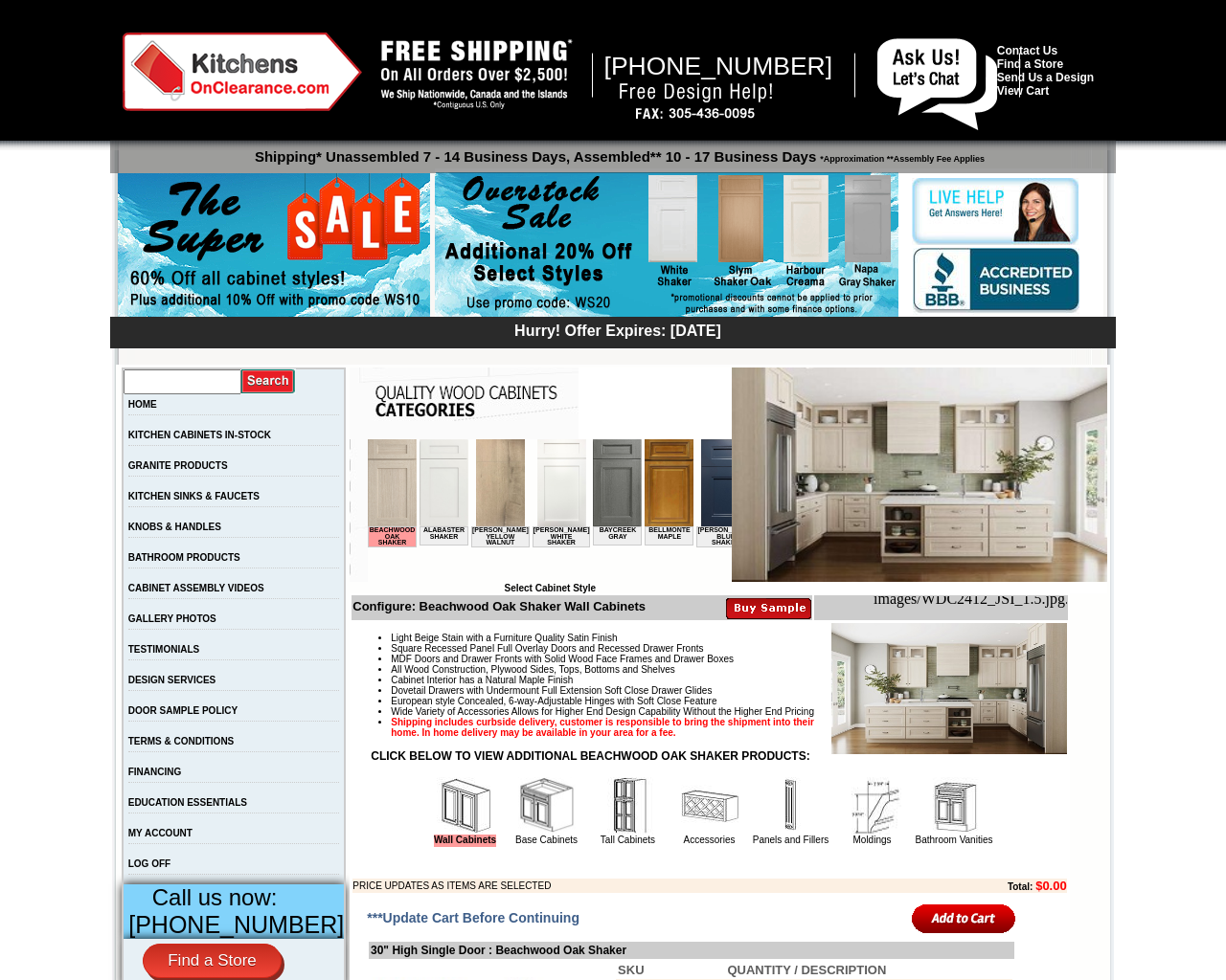
type input "0"
checkbox input "true"
checkbox input "false"
type input "0"
checkbox input "false"
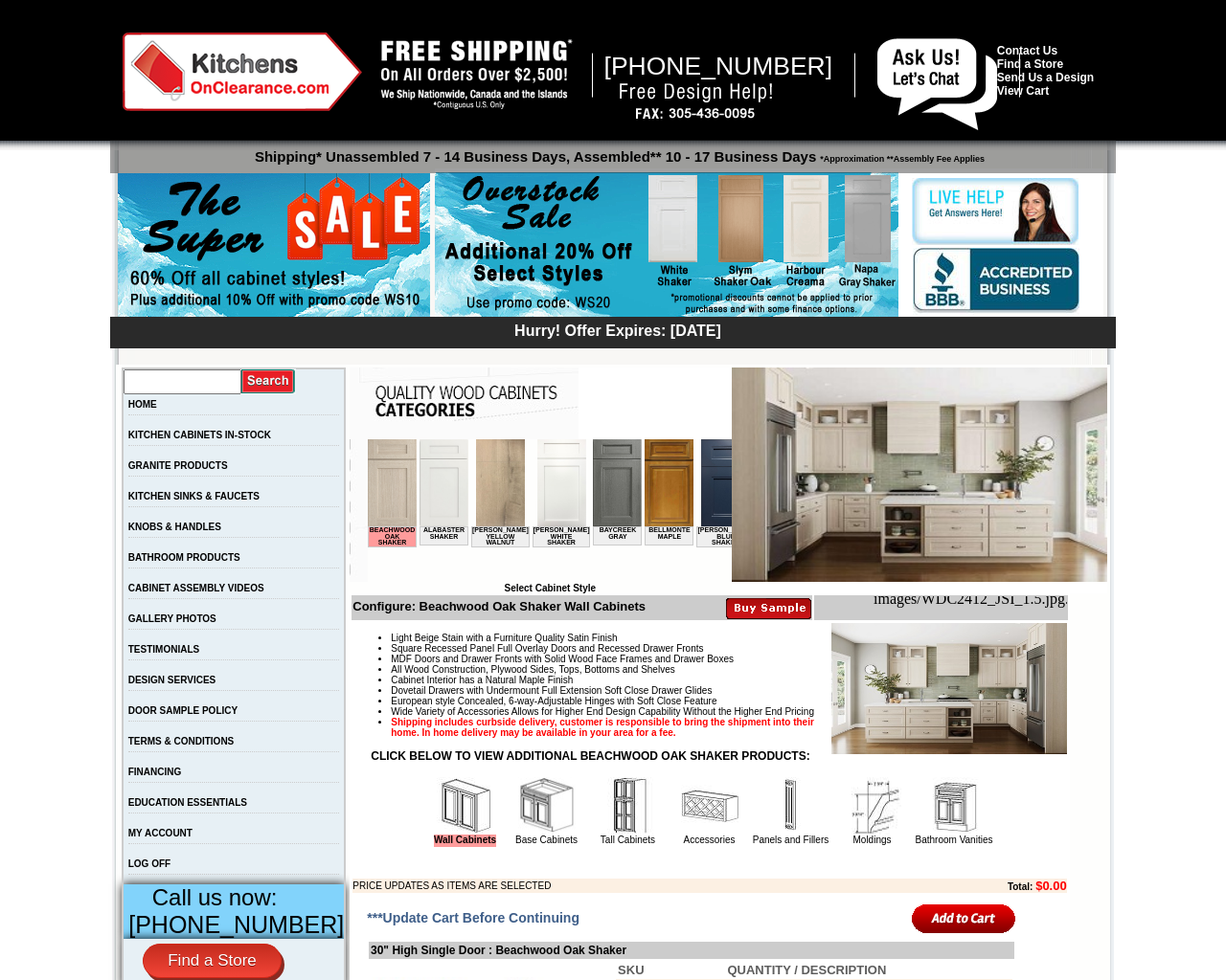
checkbox input "true"
type input "0"
checkbox input "true"
checkbox input "false"
type input "0"
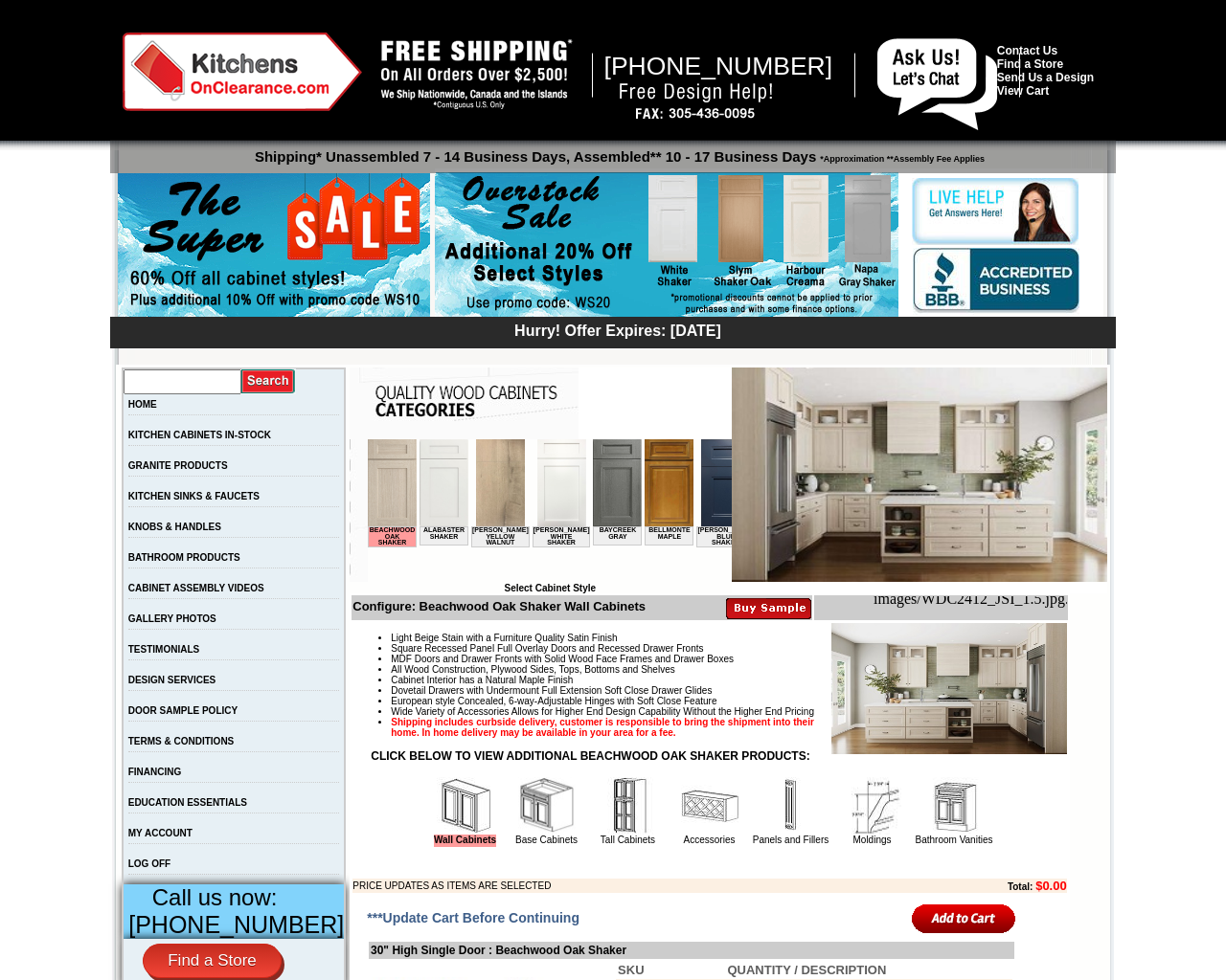
checkbox input "true"
